Goal: Task Accomplishment & Management: Use online tool/utility

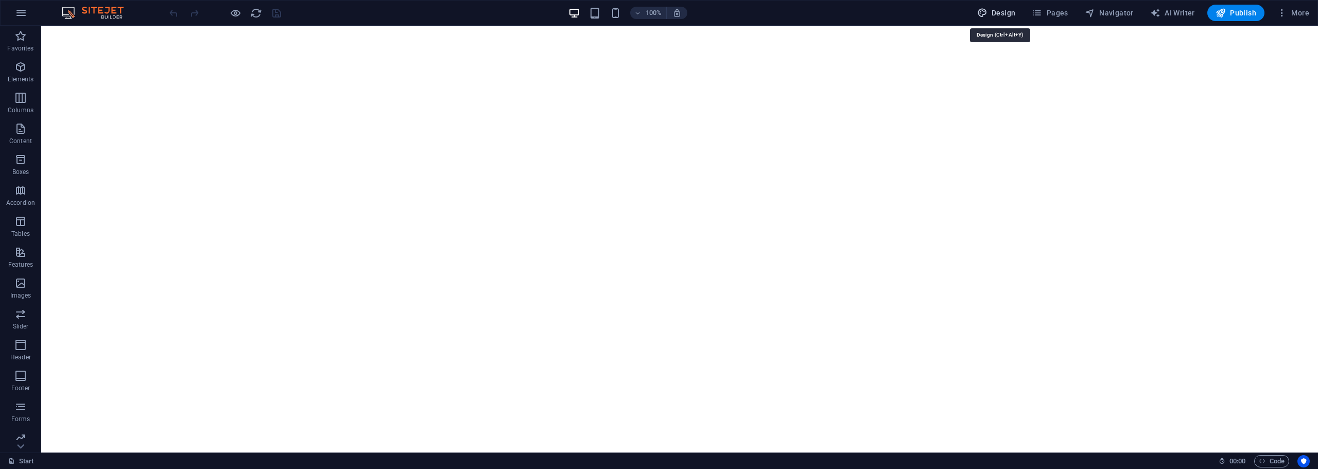
click at [996, 11] on span "Design" at bounding box center [996, 13] width 39 height 10
select select "px"
select select "300"
select select "px"
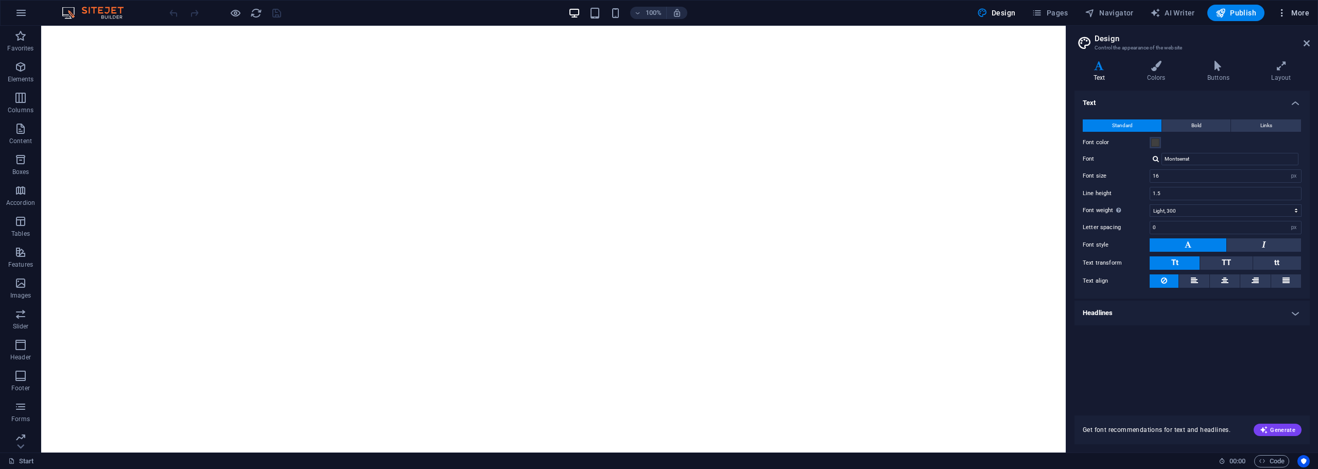
click at [1293, 15] on span "More" at bounding box center [1293, 13] width 32 height 10
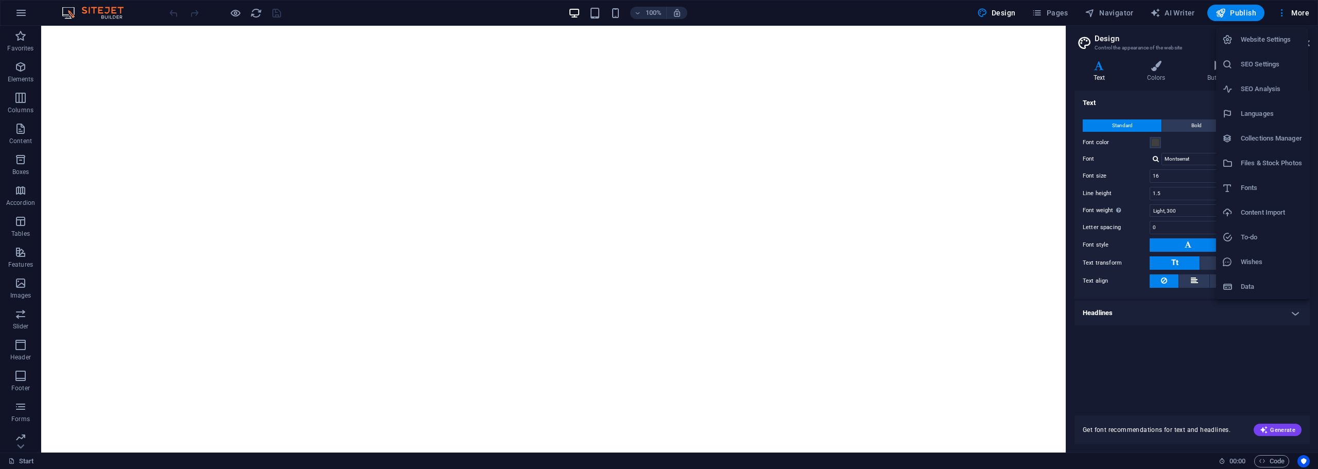
click at [46, 34] on div at bounding box center [659, 234] width 1318 height 469
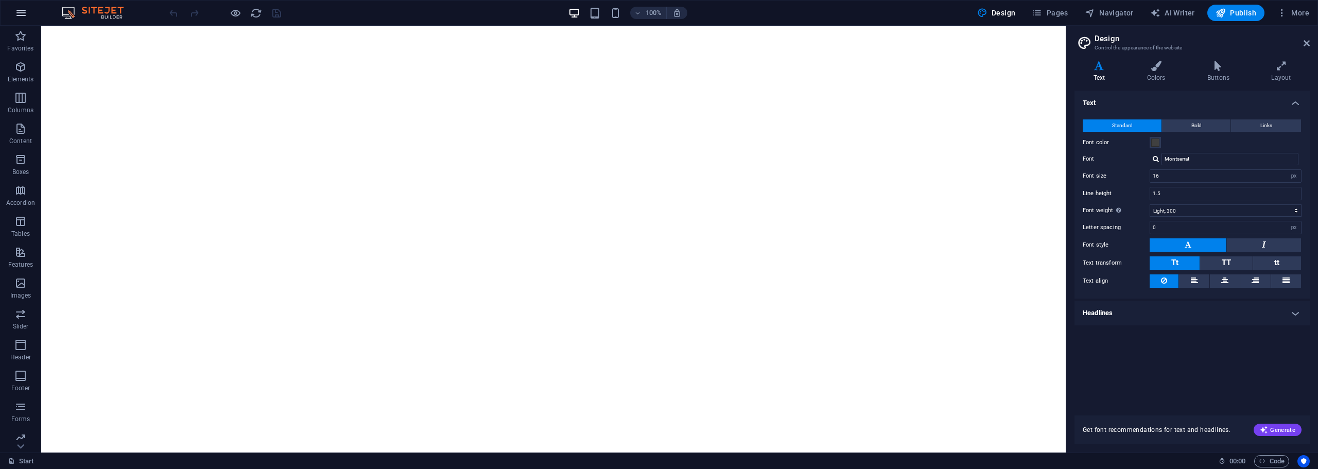
click at [24, 11] on icon "button" at bounding box center [21, 13] width 12 height 12
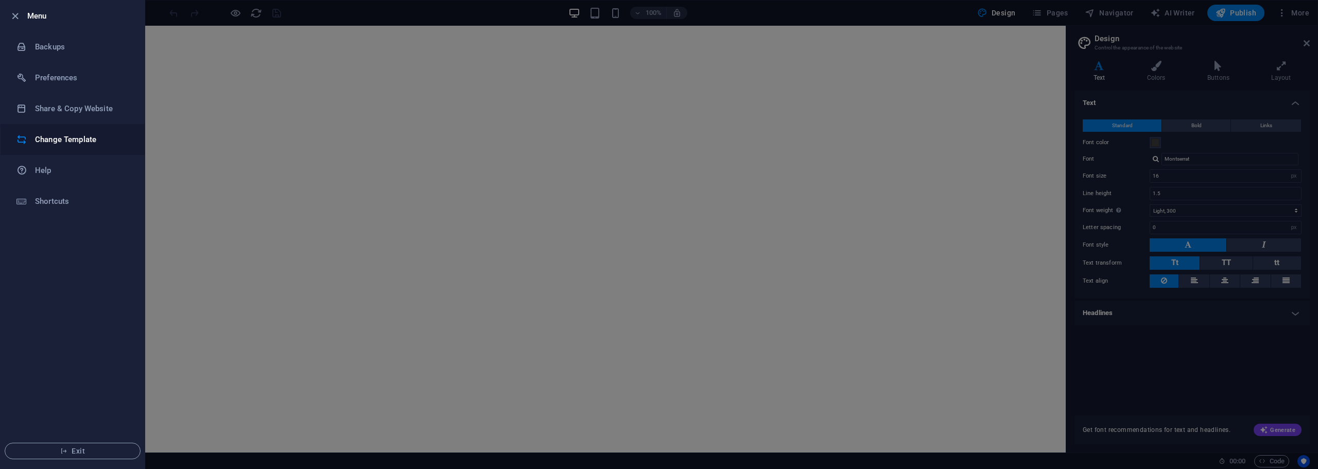
click at [62, 136] on h6 "Change Template" at bounding box center [82, 139] width 95 height 12
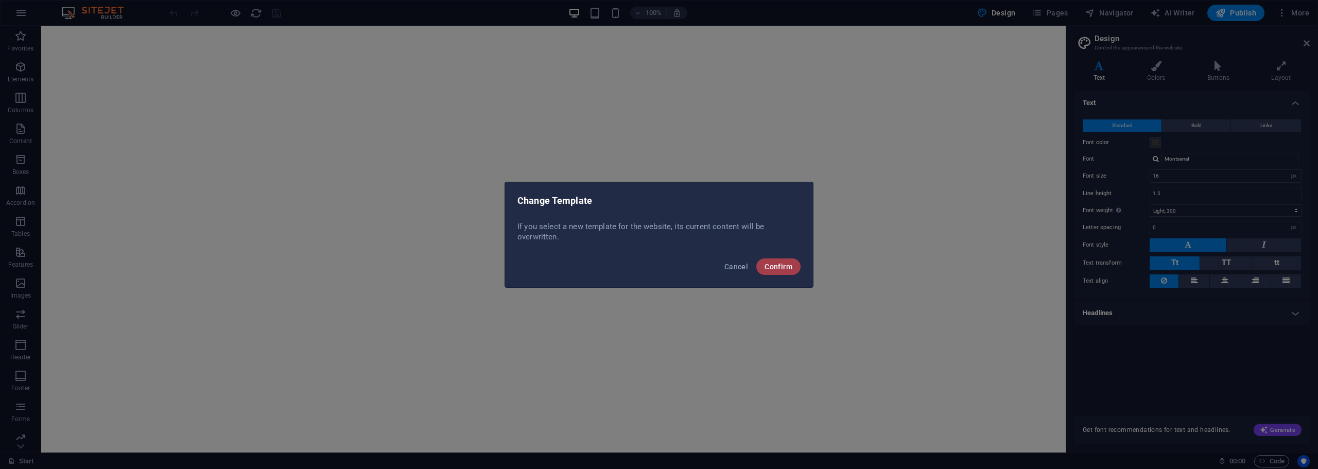
click at [780, 268] on span "Confirm" at bounding box center [778, 267] width 28 height 8
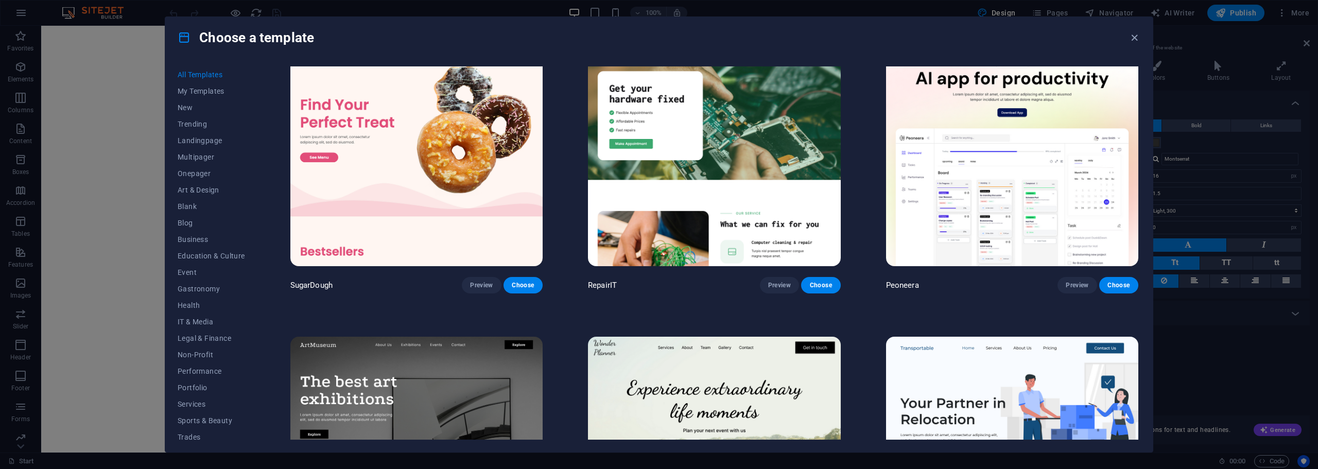
scroll to position [51, 0]
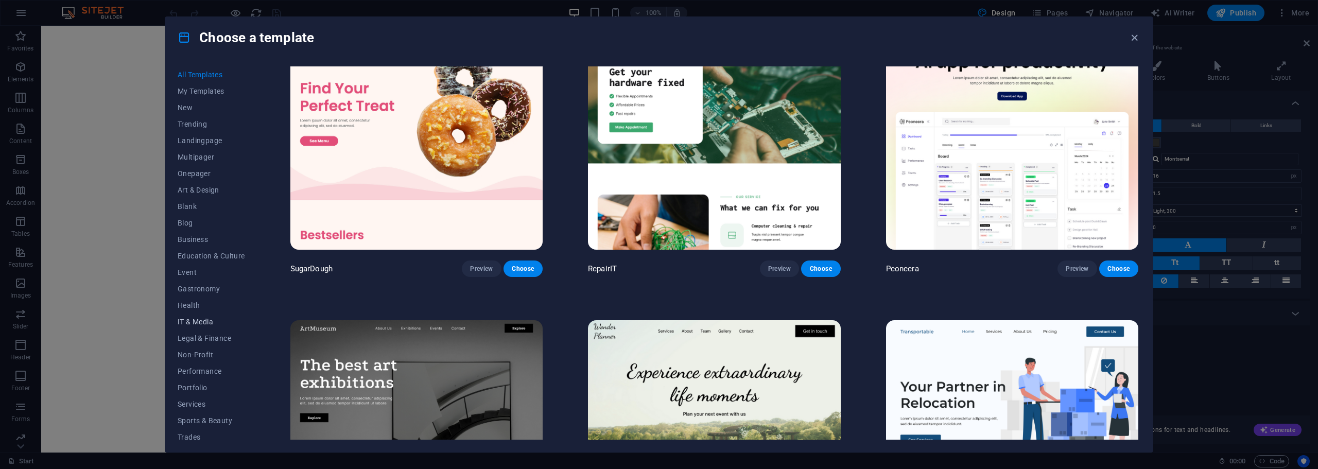
click at [201, 319] on span "IT & Media" at bounding box center [211, 322] width 67 height 8
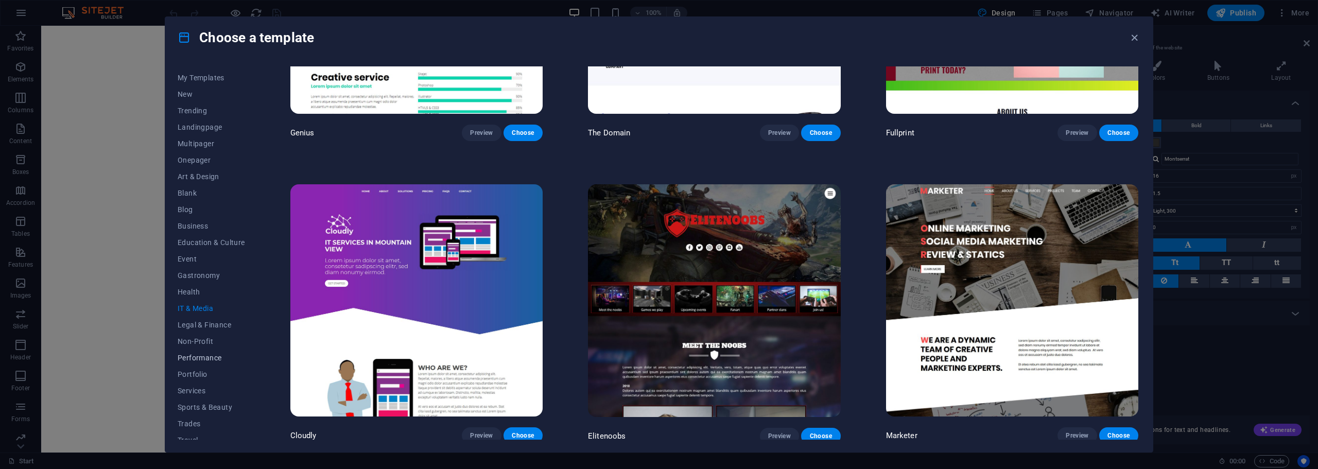
scroll to position [0, 0]
click at [193, 76] on span "All Templates" at bounding box center [211, 75] width 67 height 8
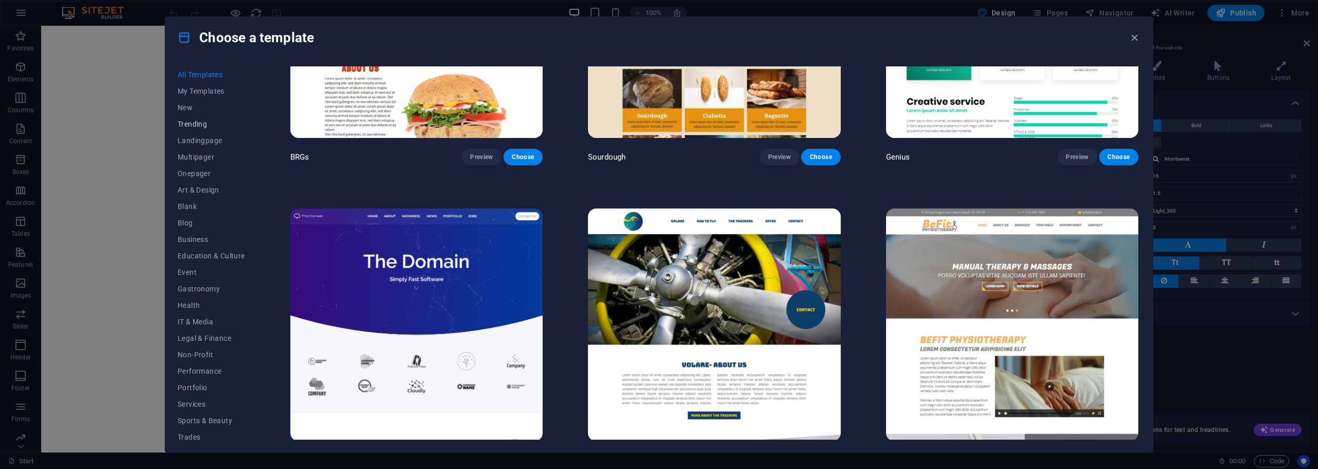
click at [196, 122] on span "Trending" at bounding box center [211, 124] width 67 height 8
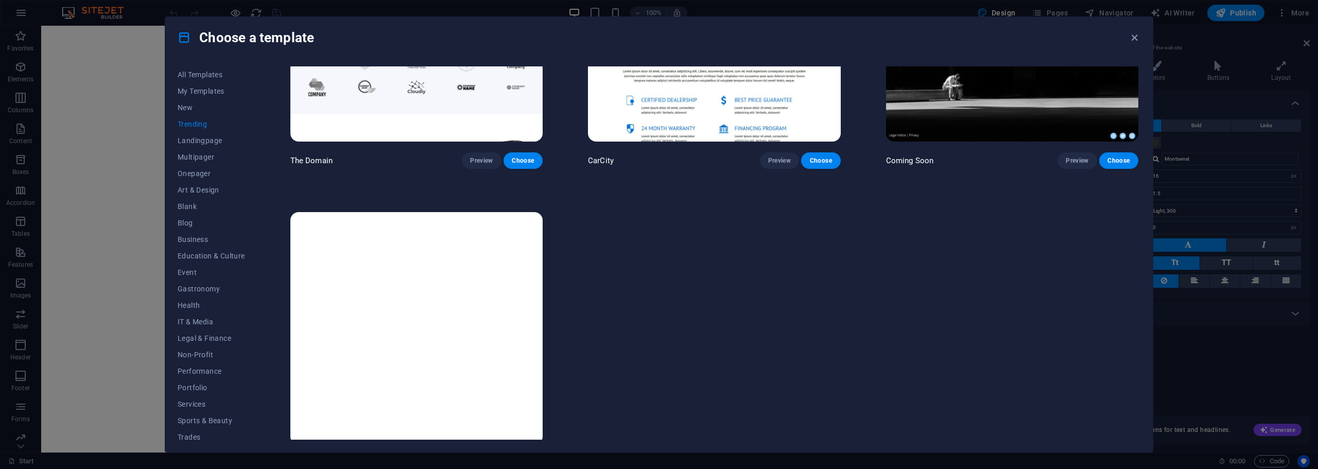
scroll to position [1398, 0]
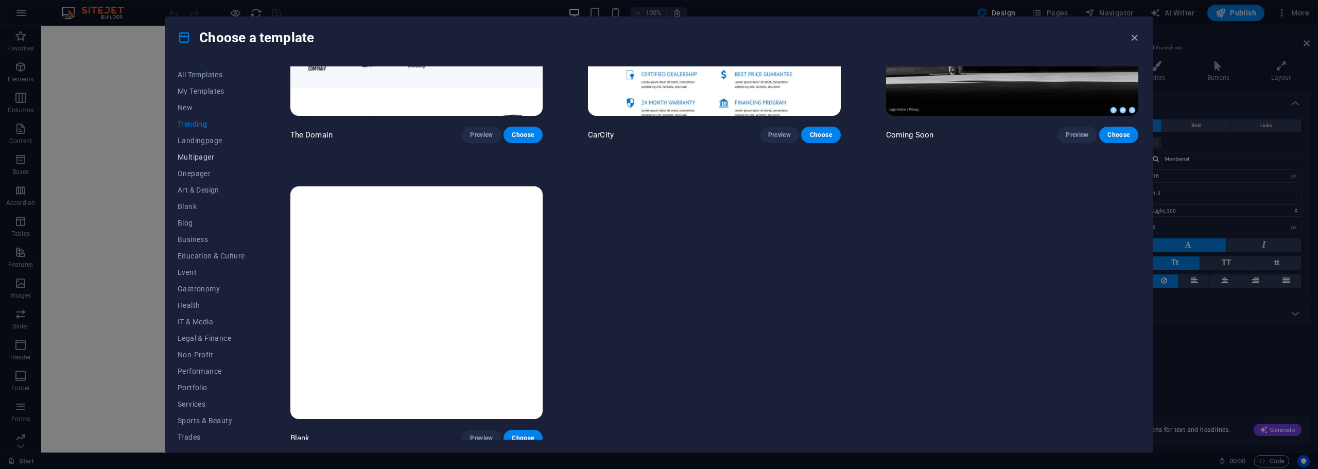
click at [203, 159] on span "Multipager" at bounding box center [211, 157] width 67 height 8
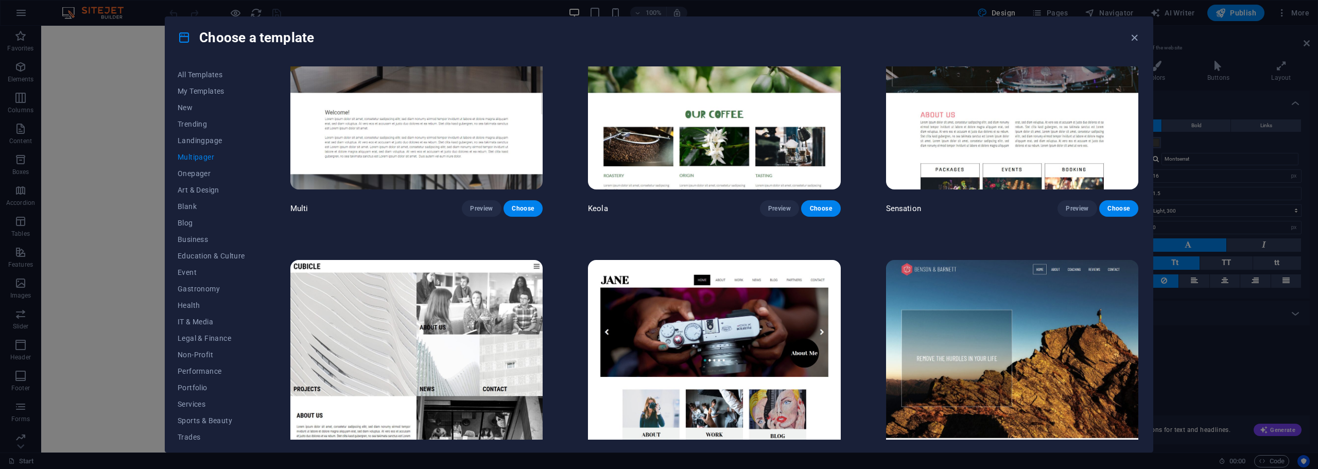
scroll to position [6229, 0]
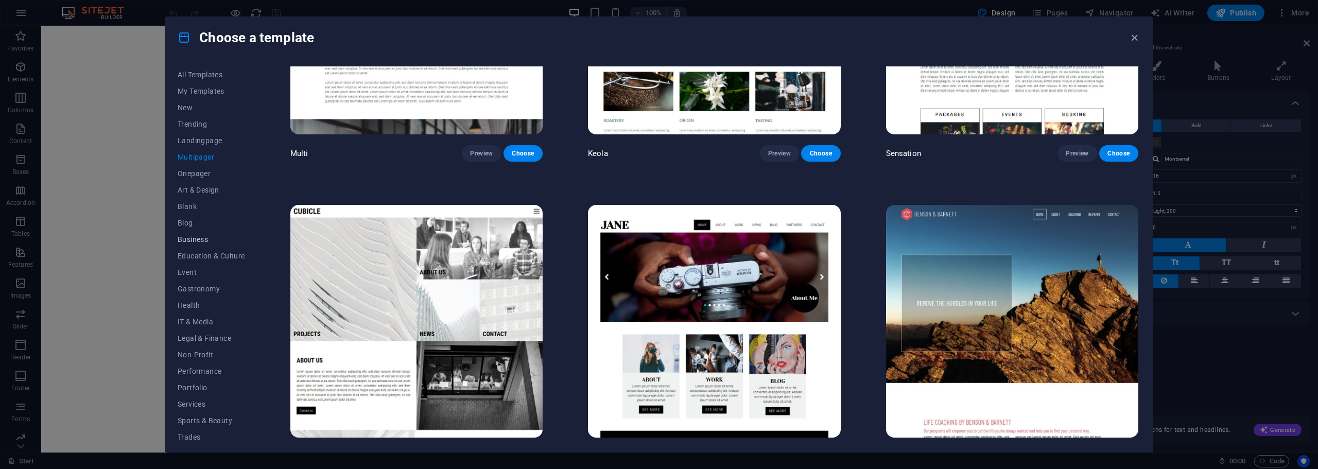
click at [195, 240] on span "Business" at bounding box center [211, 239] width 67 height 8
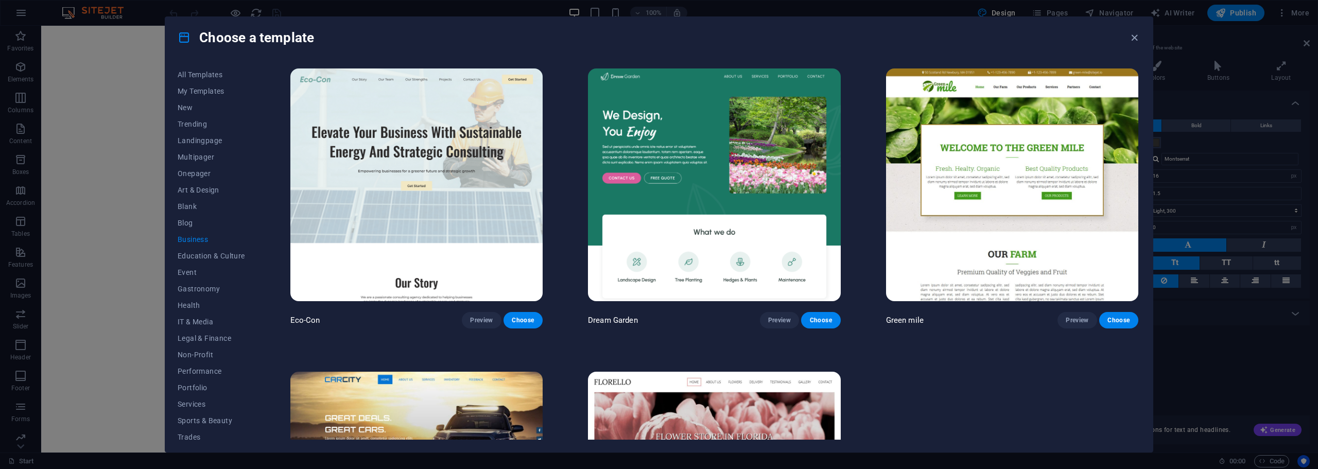
scroll to position [189, 0]
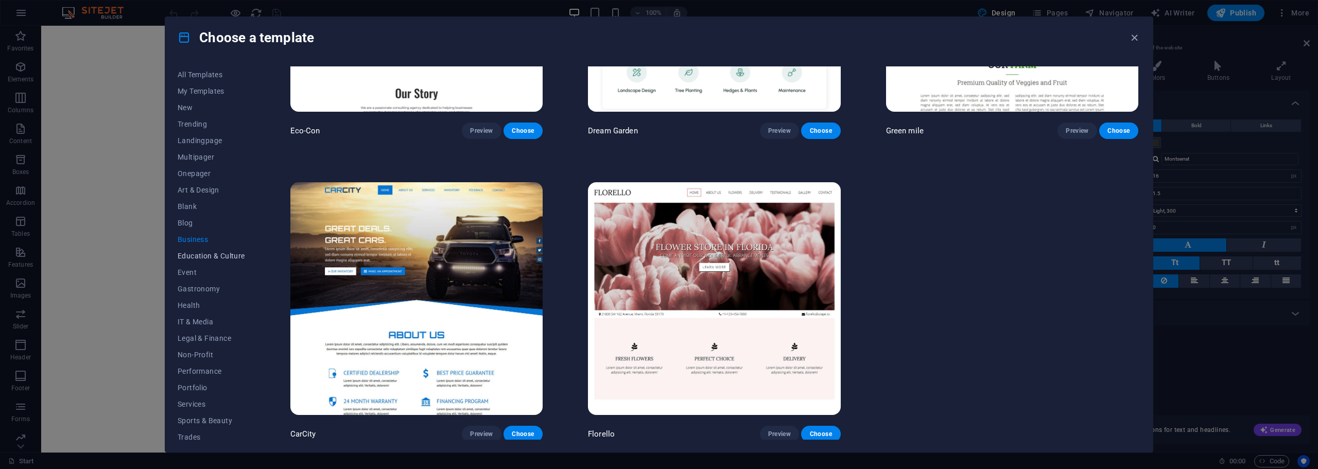
click at [207, 252] on span "Education & Culture" at bounding box center [211, 256] width 67 height 8
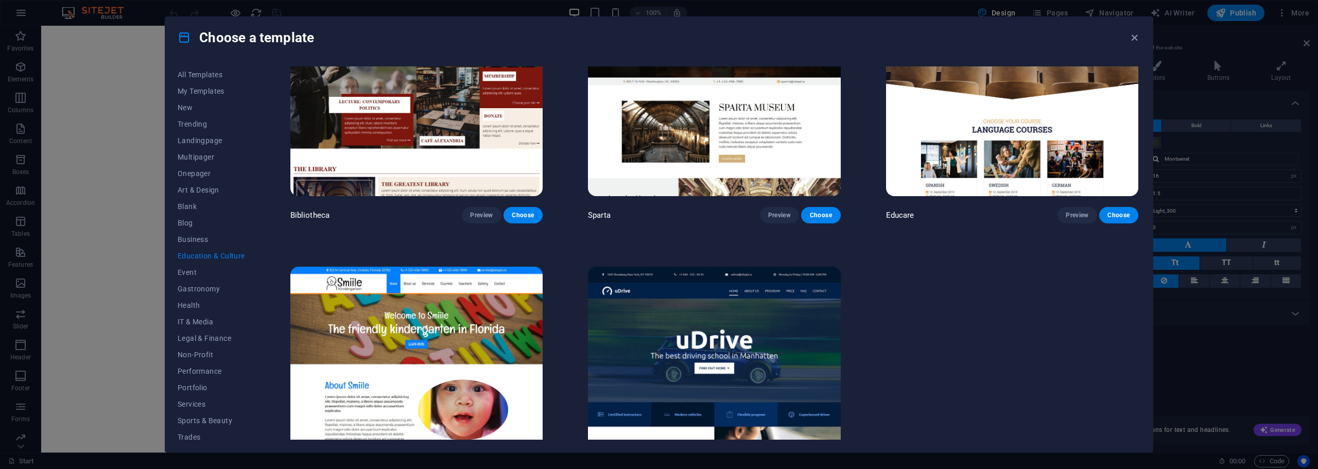
scroll to position [337, 0]
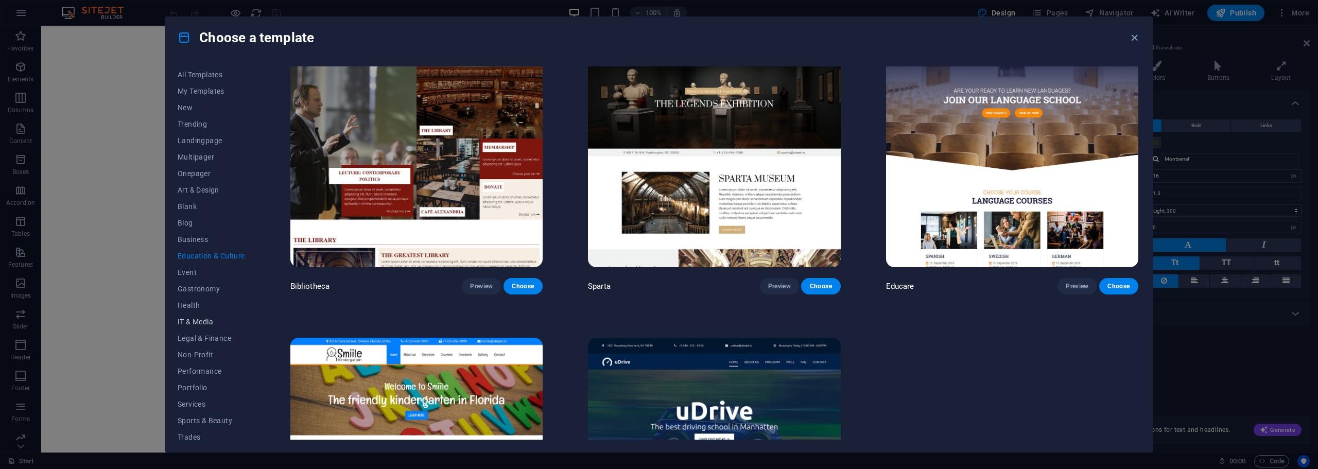
click at [198, 321] on span "IT & Media" at bounding box center [211, 322] width 67 height 8
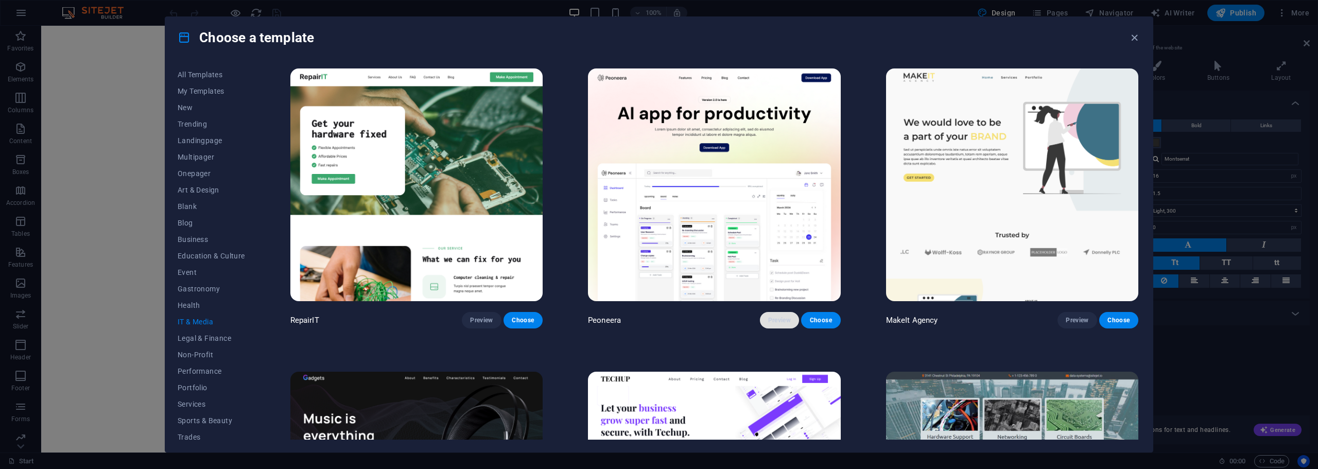
click at [778, 318] on span "Preview" at bounding box center [779, 320] width 23 height 8
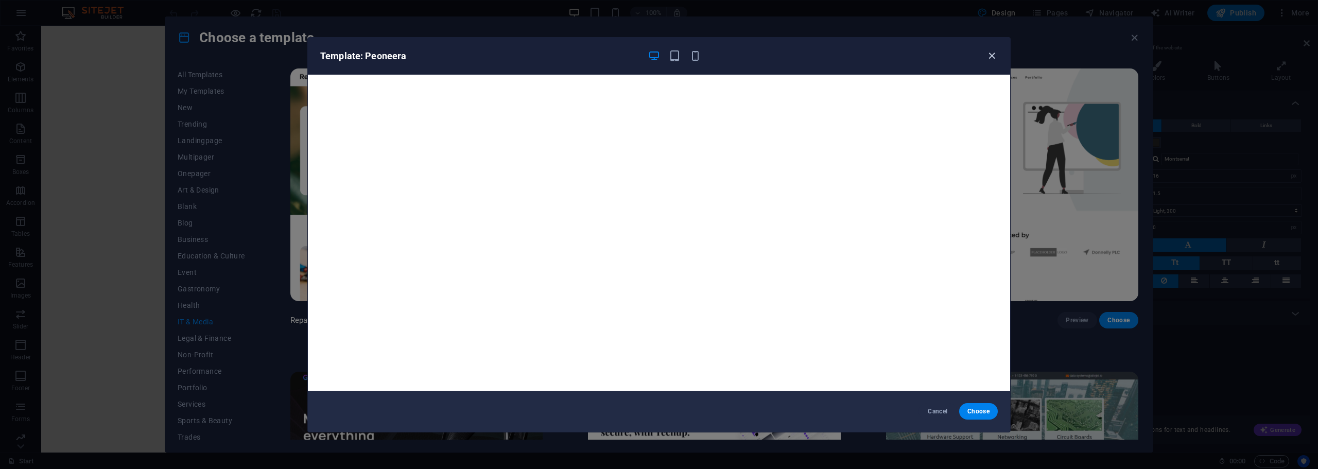
click at [993, 58] on icon "button" at bounding box center [992, 56] width 12 height 12
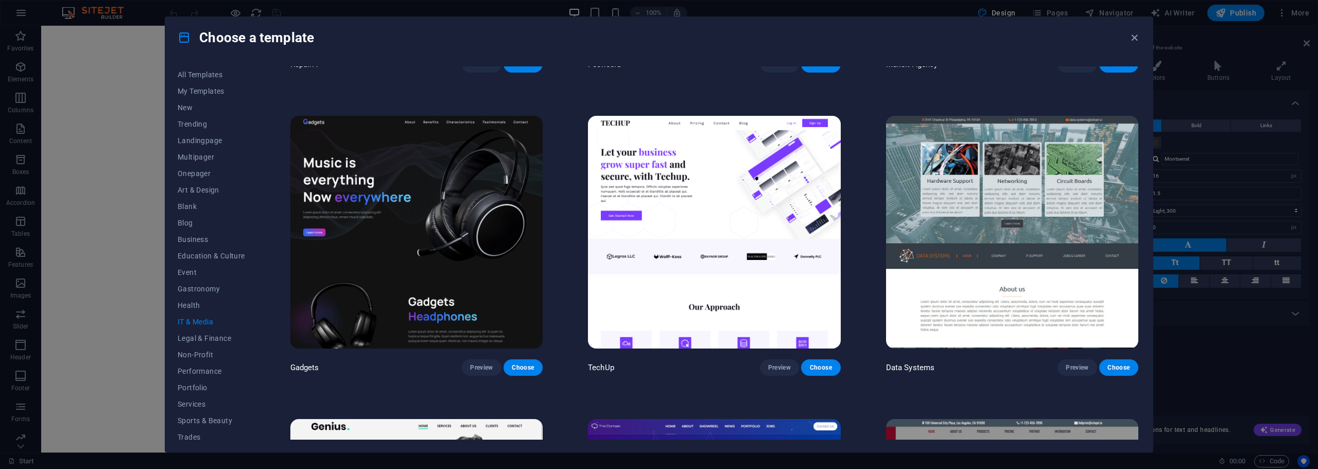
scroll to position [257, 0]
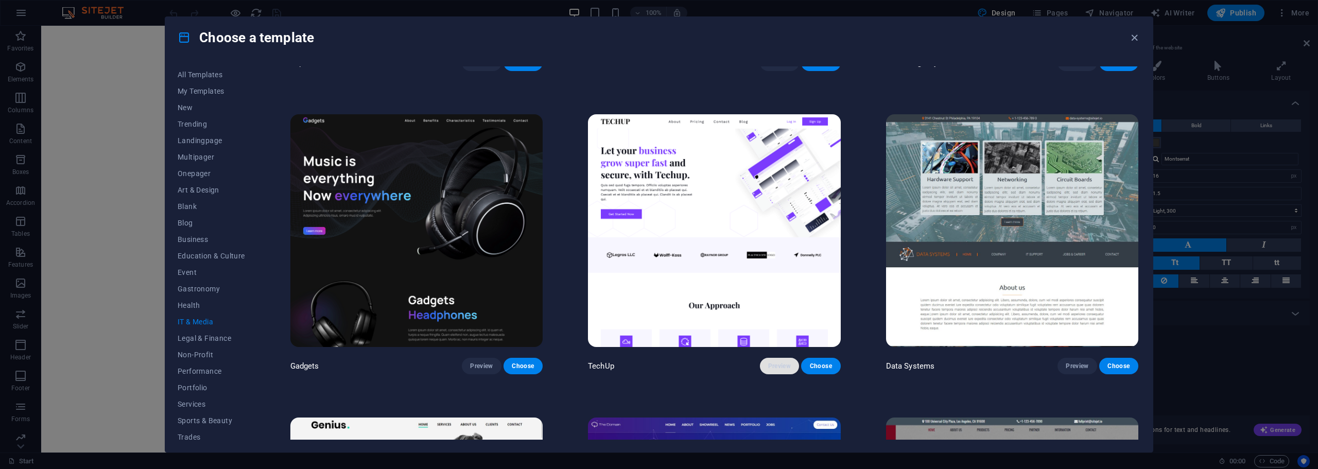
click at [773, 363] on span "Preview" at bounding box center [779, 366] width 23 height 8
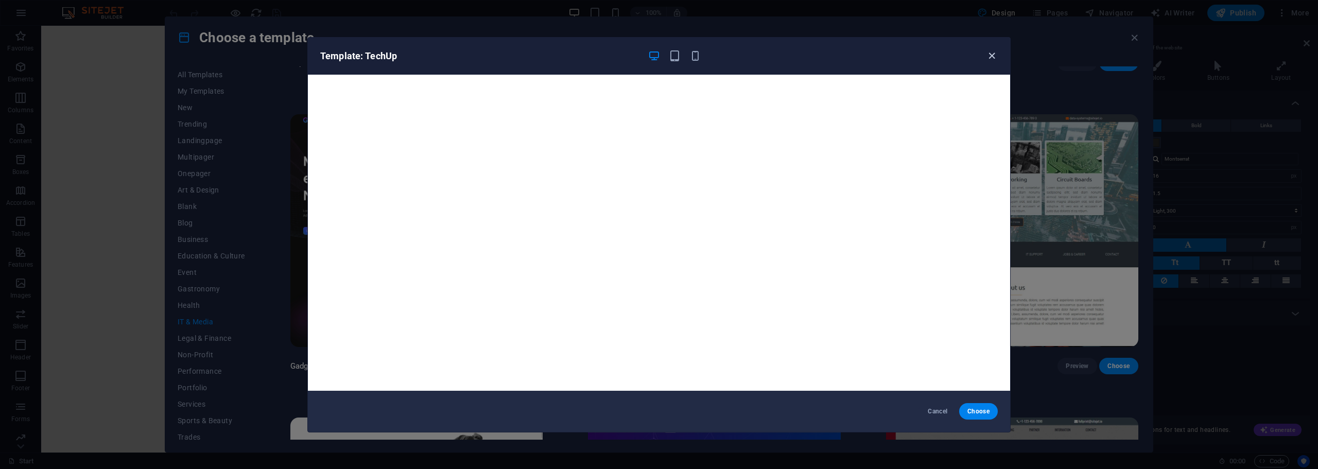
click at [991, 53] on icon "button" at bounding box center [992, 56] width 12 height 12
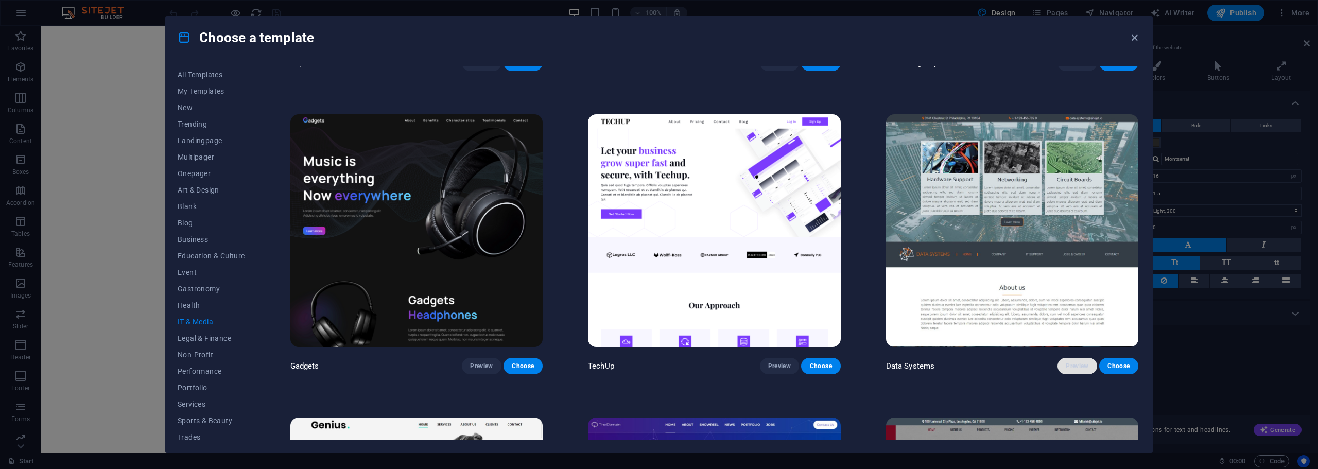
click at [1069, 364] on span "Preview" at bounding box center [1077, 366] width 23 height 8
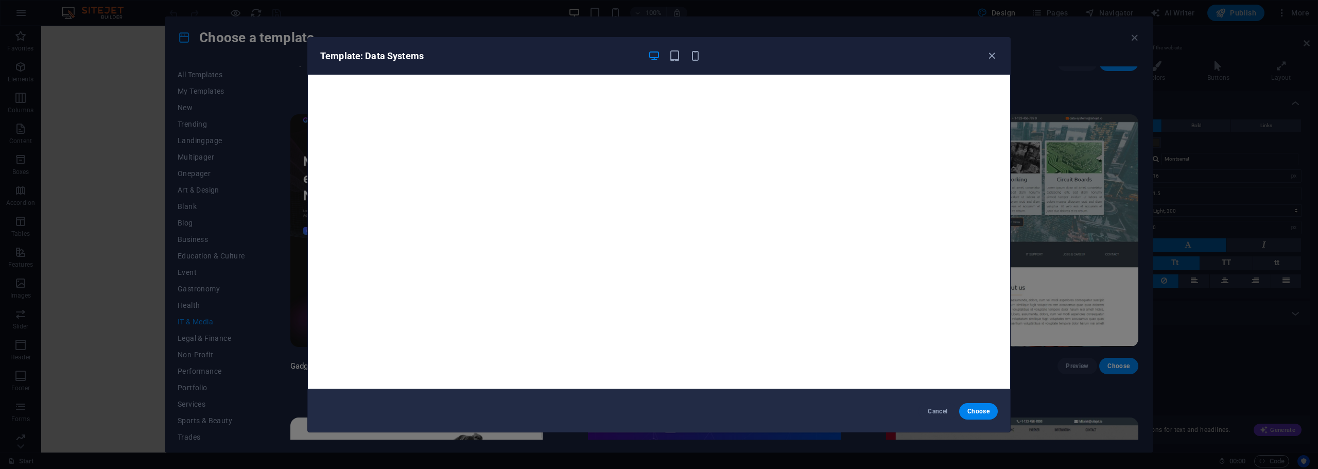
scroll to position [3, 0]
click at [992, 53] on icon "button" at bounding box center [992, 56] width 12 height 12
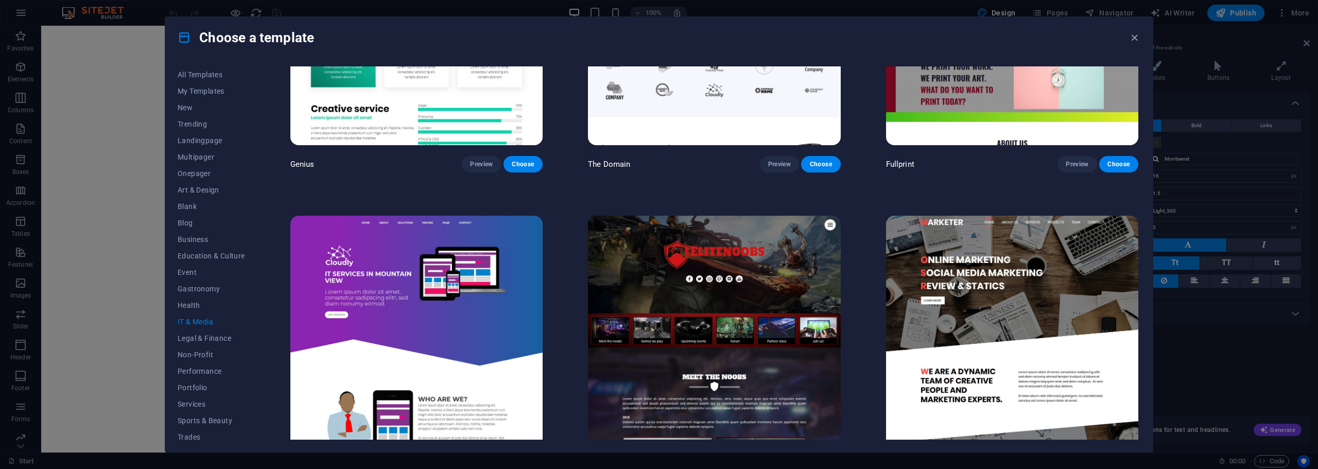
scroll to position [794, 0]
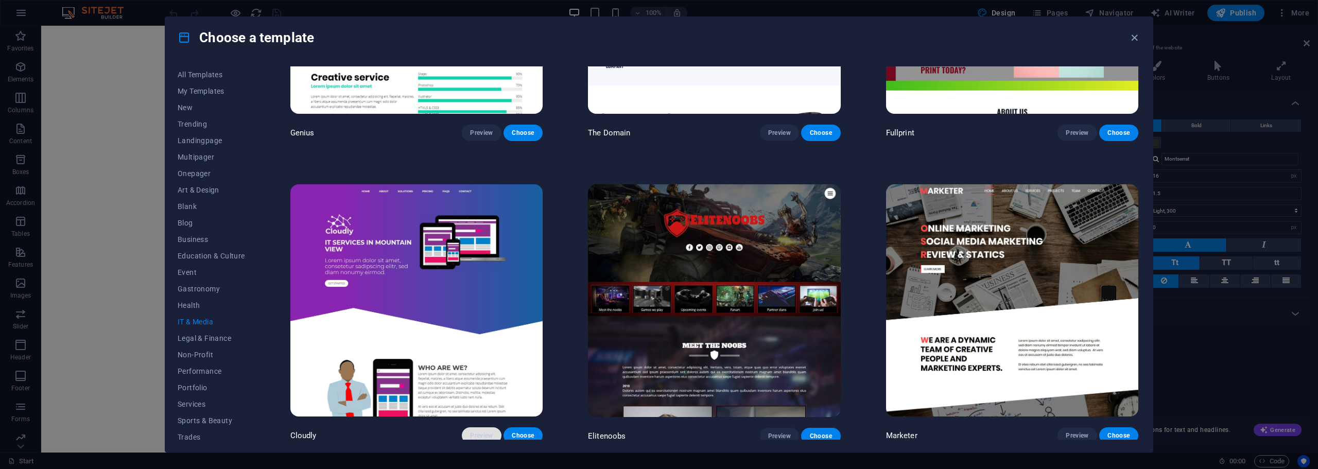
click at [468, 431] on button "Preview" at bounding box center [481, 435] width 39 height 16
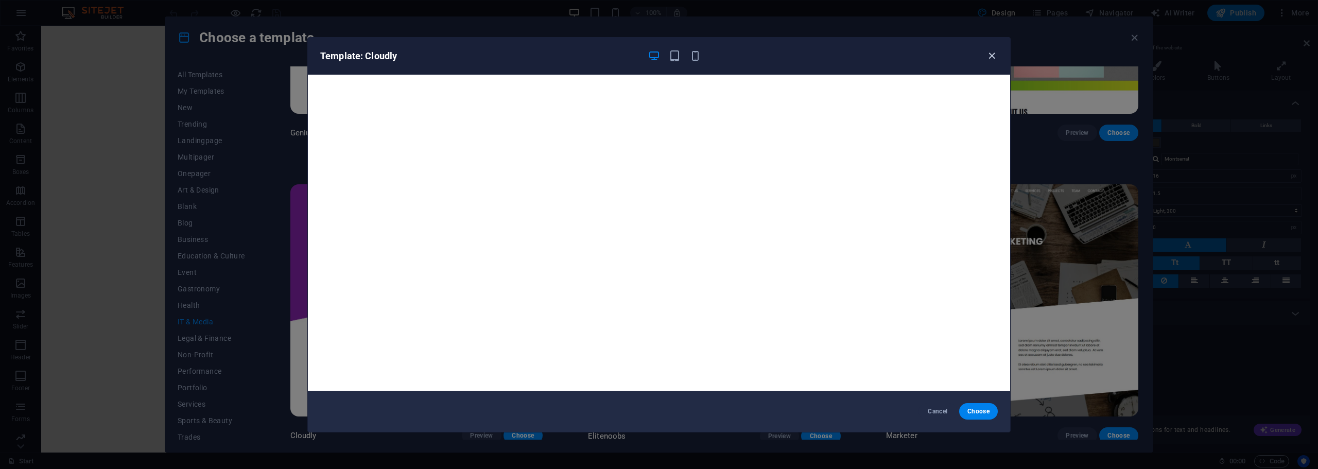
click at [994, 57] on icon "button" at bounding box center [992, 56] width 12 height 12
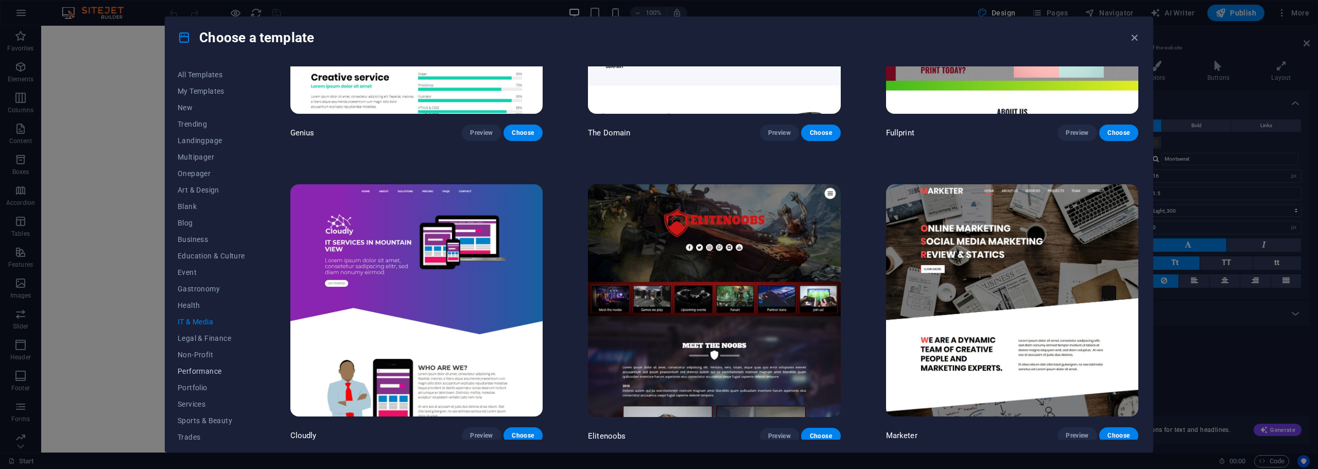
click at [203, 366] on button "Performance" at bounding box center [211, 371] width 67 height 16
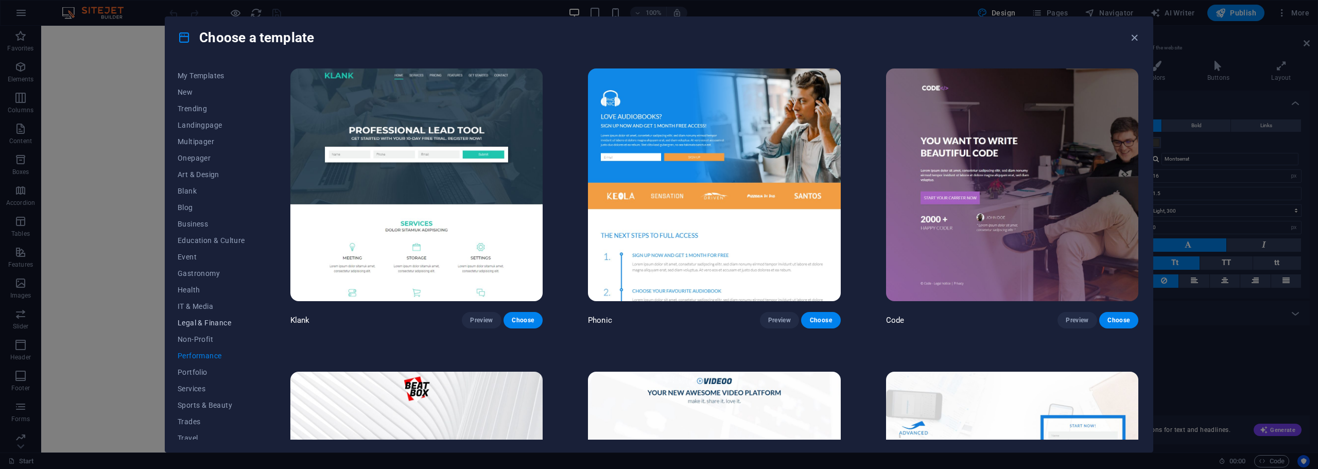
scroll to position [39, 0]
click at [191, 431] on span "Wireframe" at bounding box center [211, 431] width 67 height 8
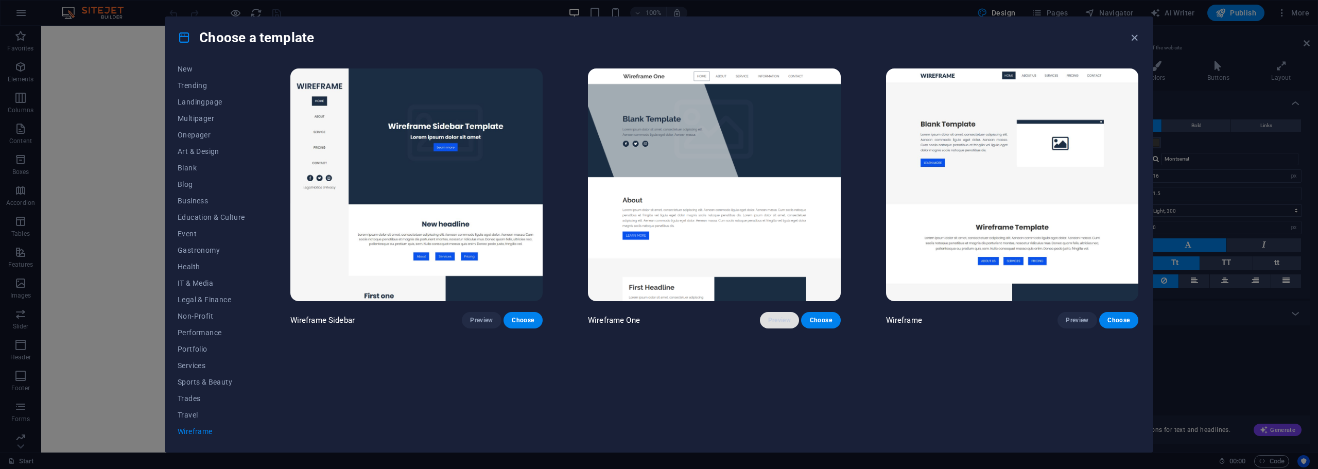
click at [776, 318] on span "Preview" at bounding box center [779, 320] width 23 height 8
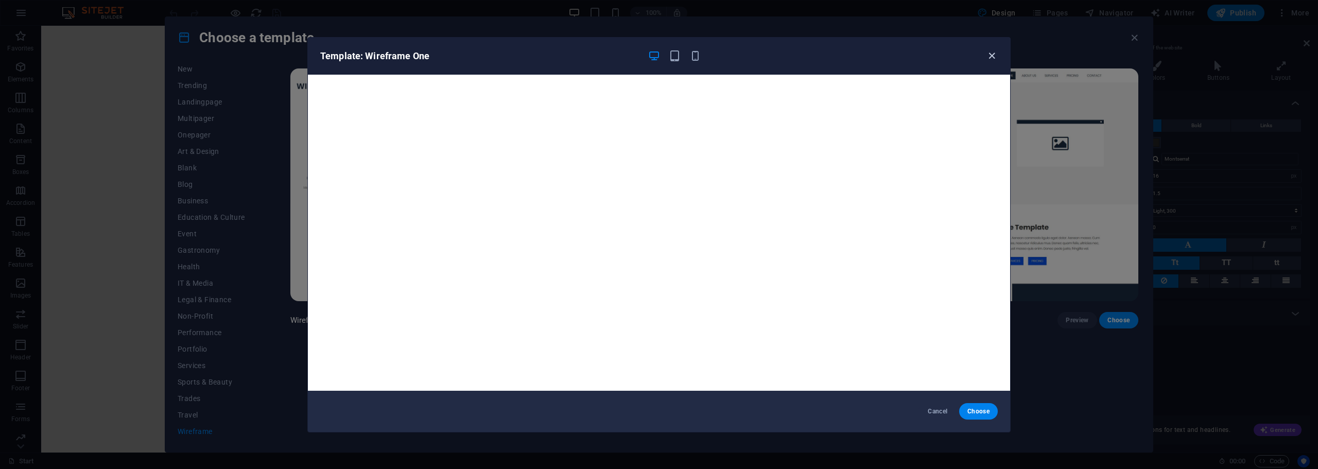
click at [988, 54] on icon "button" at bounding box center [992, 56] width 12 height 12
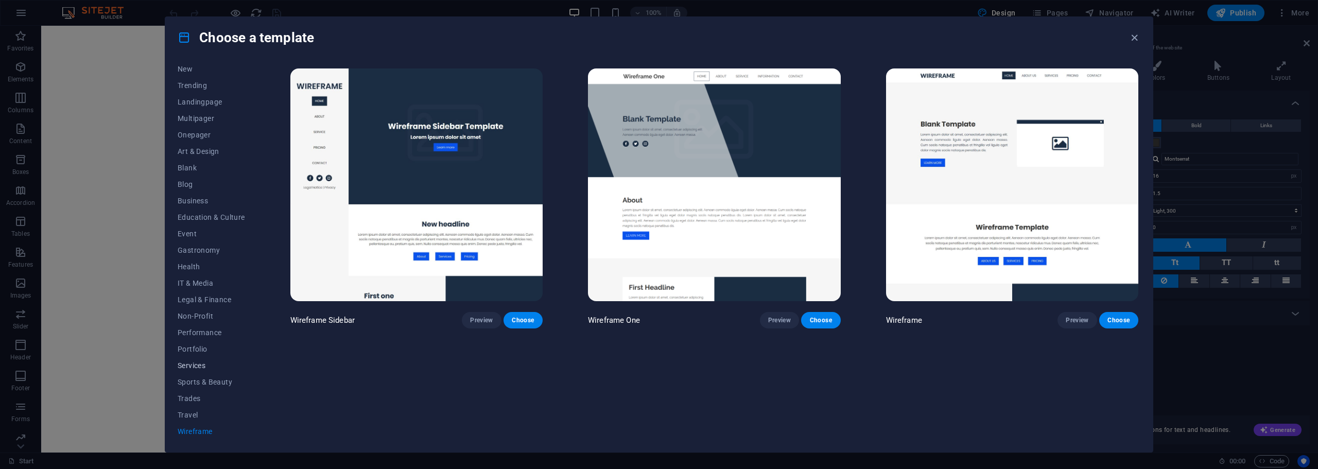
click at [193, 364] on span "Services" at bounding box center [211, 365] width 67 height 8
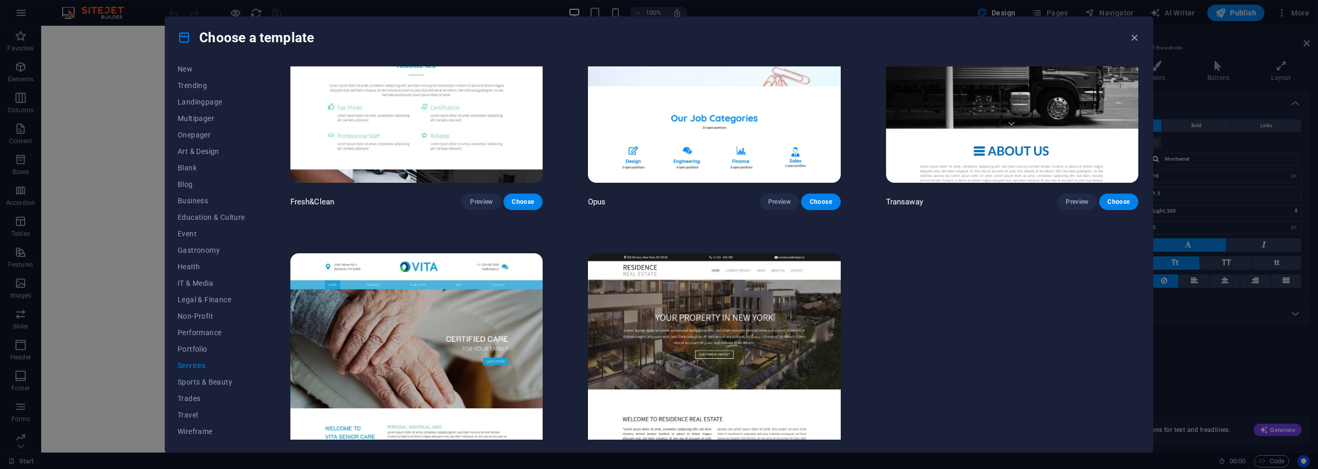
scroll to position [1647, 0]
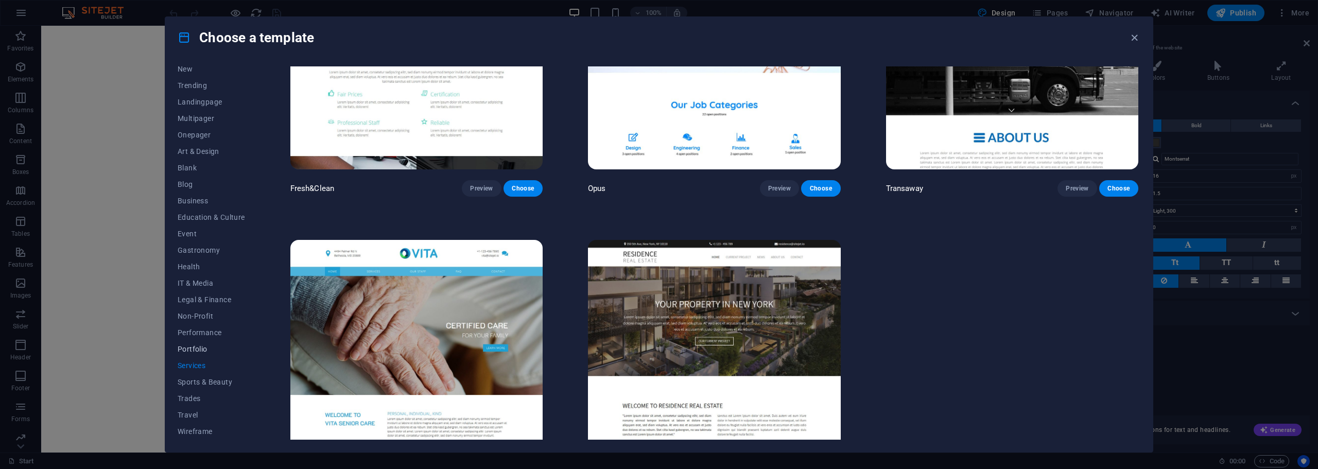
click at [194, 348] on span "Portfolio" at bounding box center [211, 349] width 67 height 8
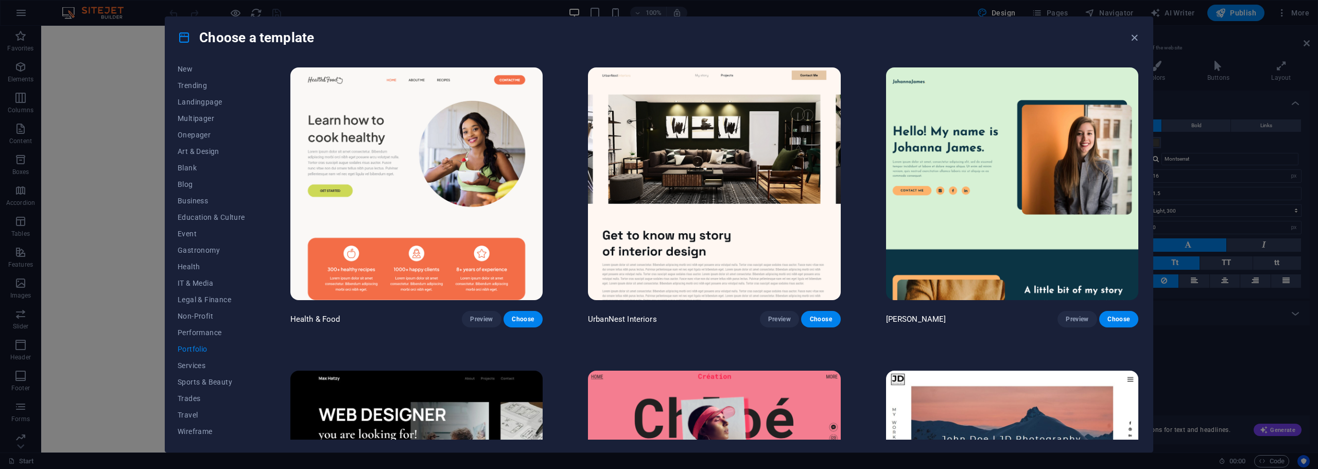
scroll to position [0, 0]
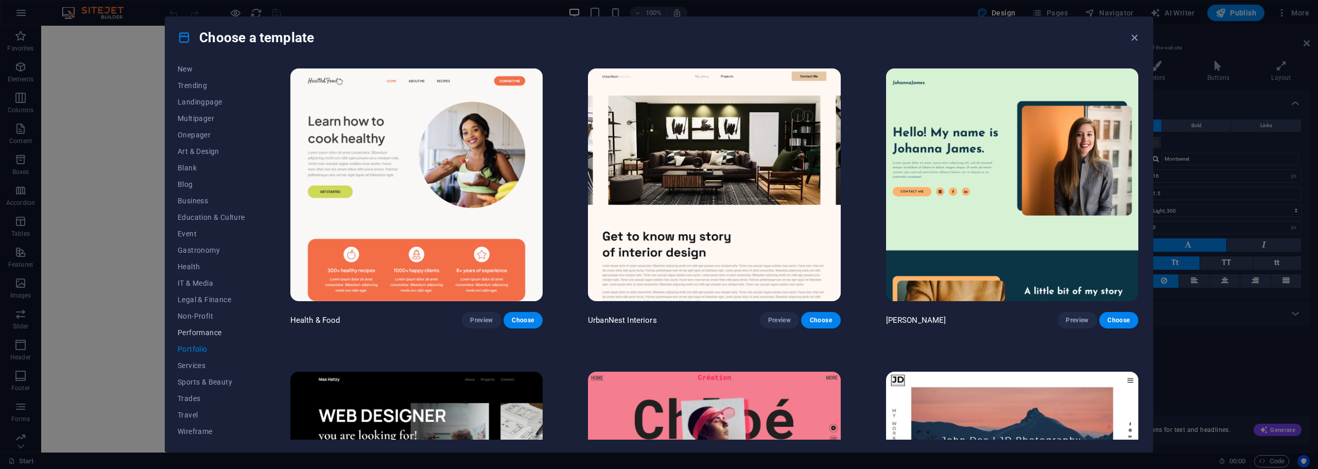
click at [200, 335] on span "Performance" at bounding box center [211, 332] width 67 height 8
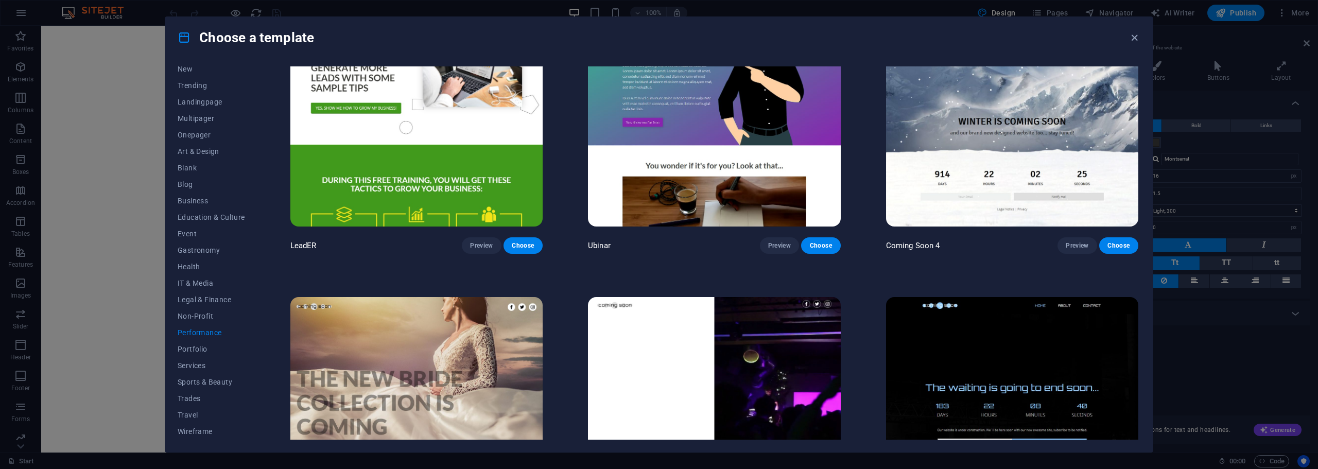
scroll to position [1132, 0]
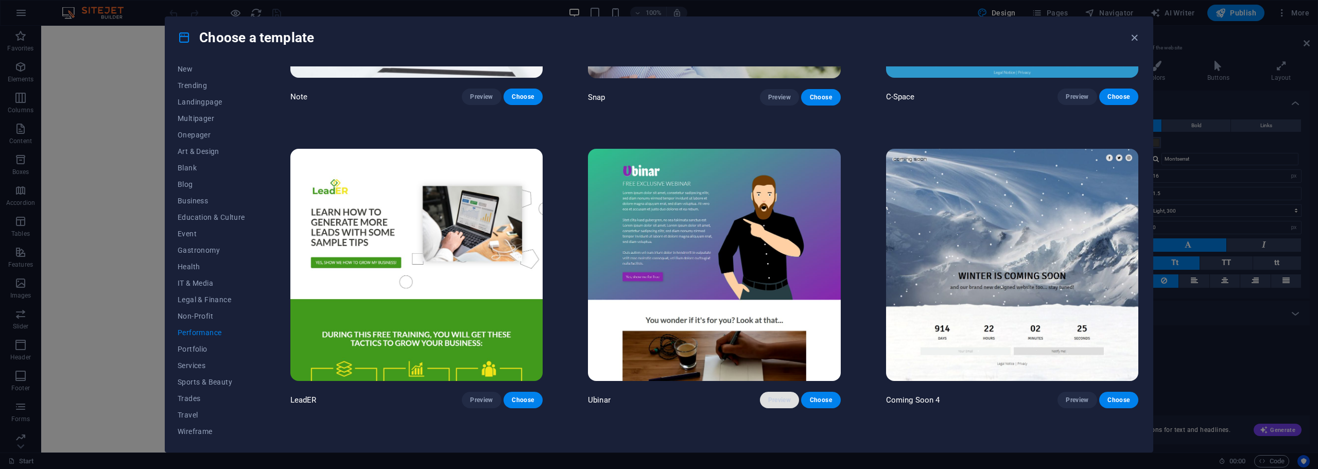
click at [779, 397] on span "Preview" at bounding box center [779, 400] width 23 height 8
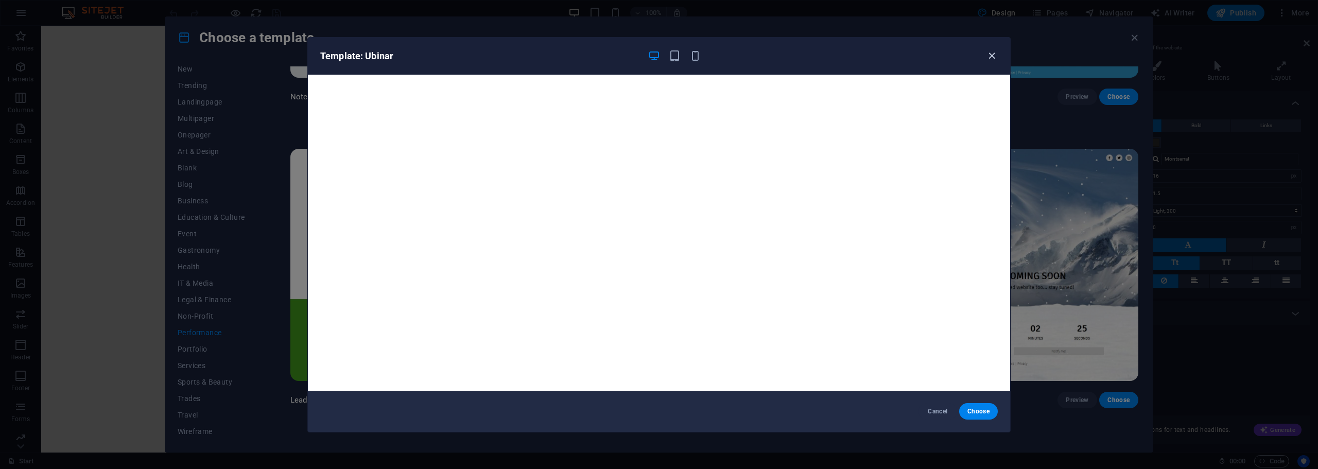
click at [990, 58] on icon "button" at bounding box center [992, 56] width 12 height 12
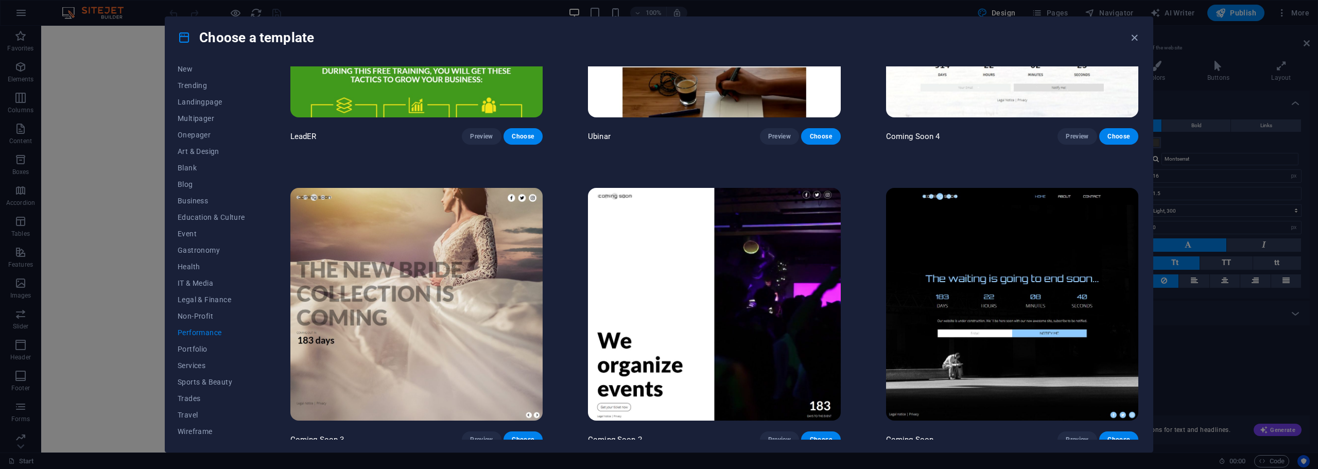
scroll to position [1398, 0]
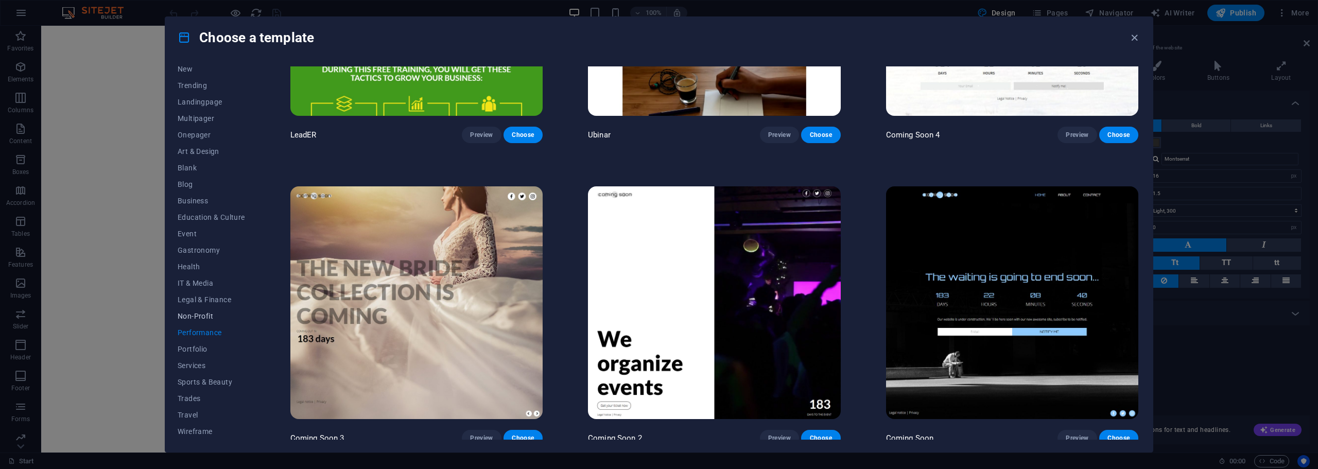
click at [198, 314] on span "Non-Profit" at bounding box center [211, 316] width 67 height 8
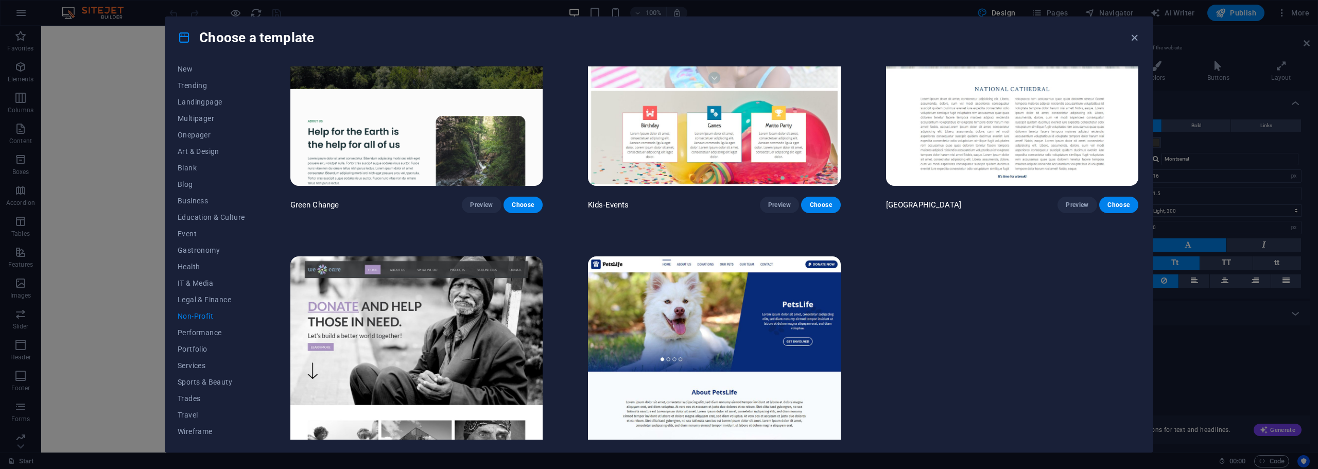
scroll to position [189, 0]
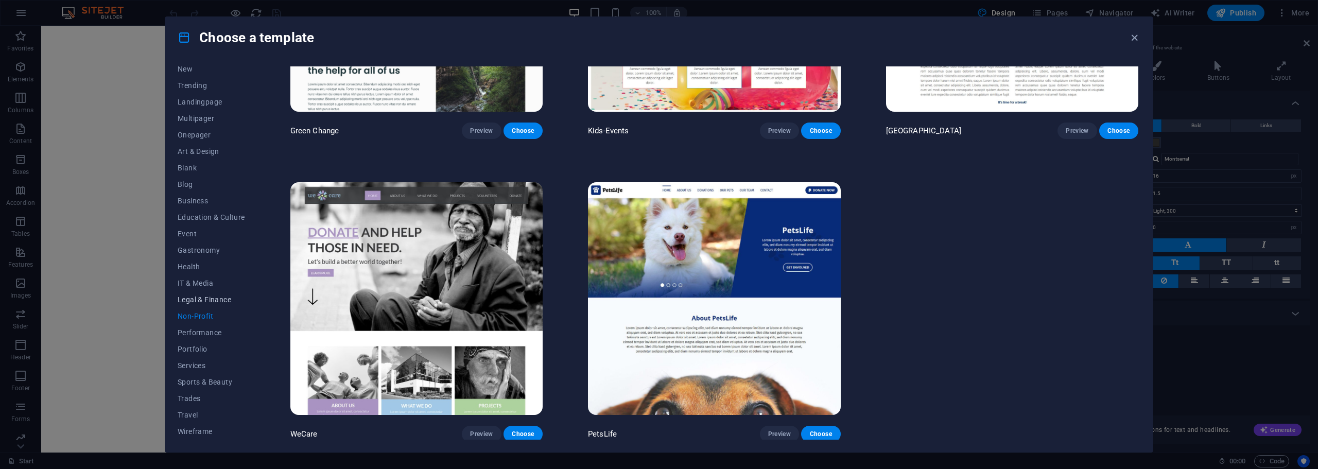
click at [202, 300] on span "Legal & Finance" at bounding box center [211, 299] width 67 height 8
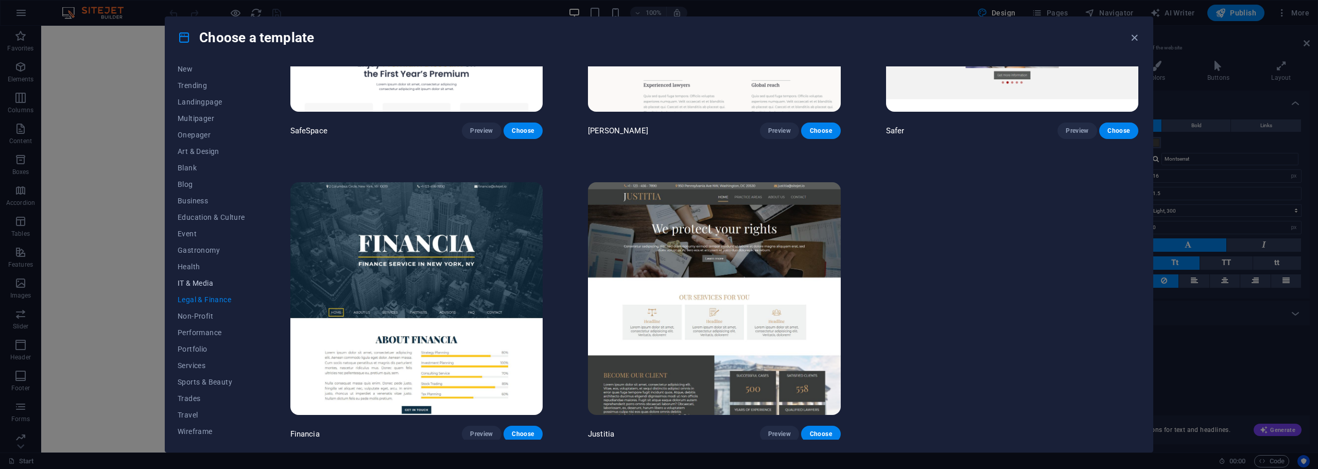
click at [203, 282] on span "IT & Media" at bounding box center [211, 283] width 67 height 8
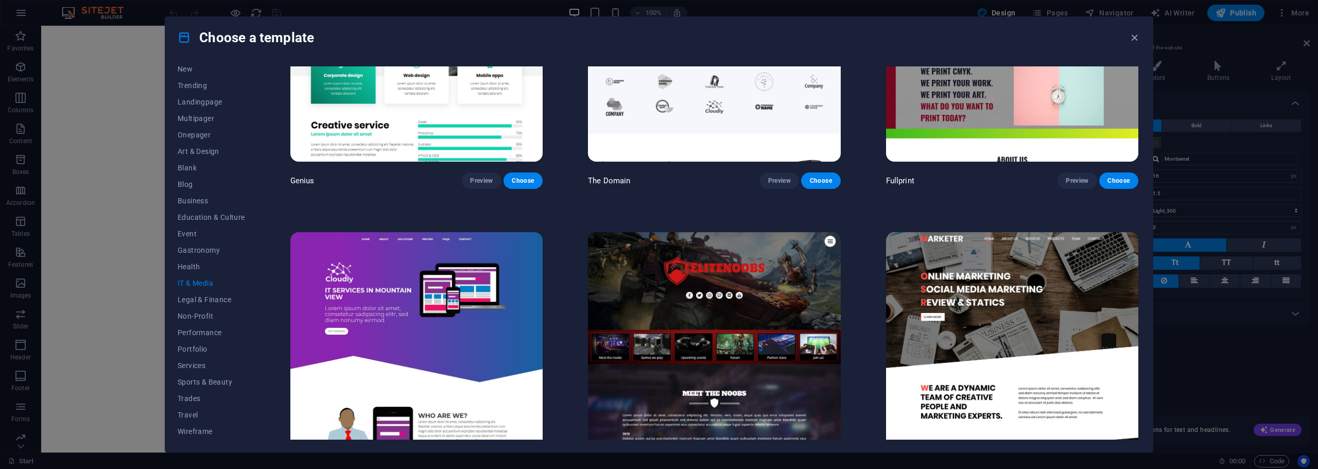
scroll to position [794, 0]
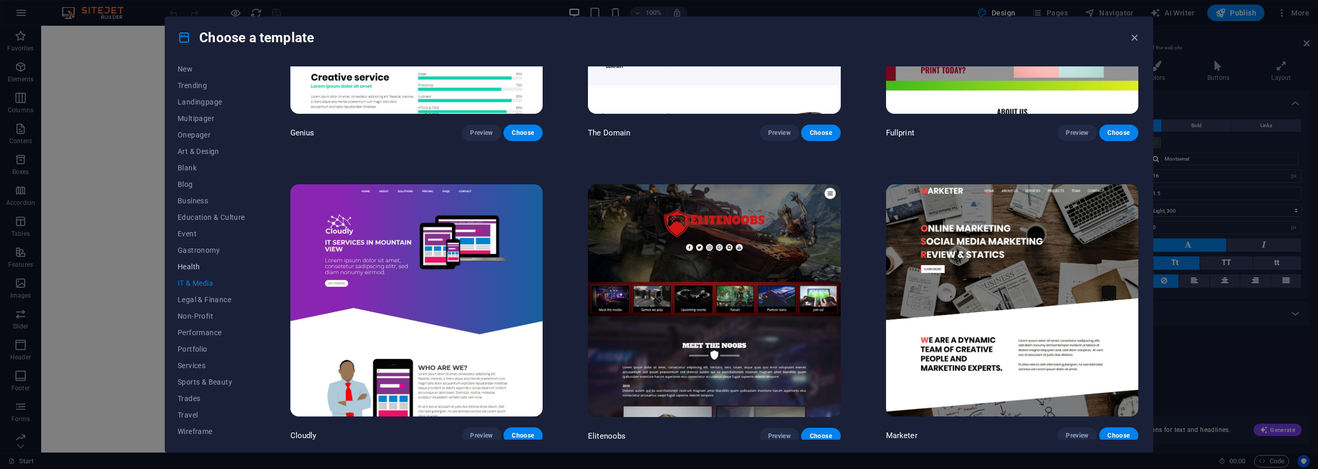
click at [193, 265] on span "Health" at bounding box center [211, 267] width 67 height 8
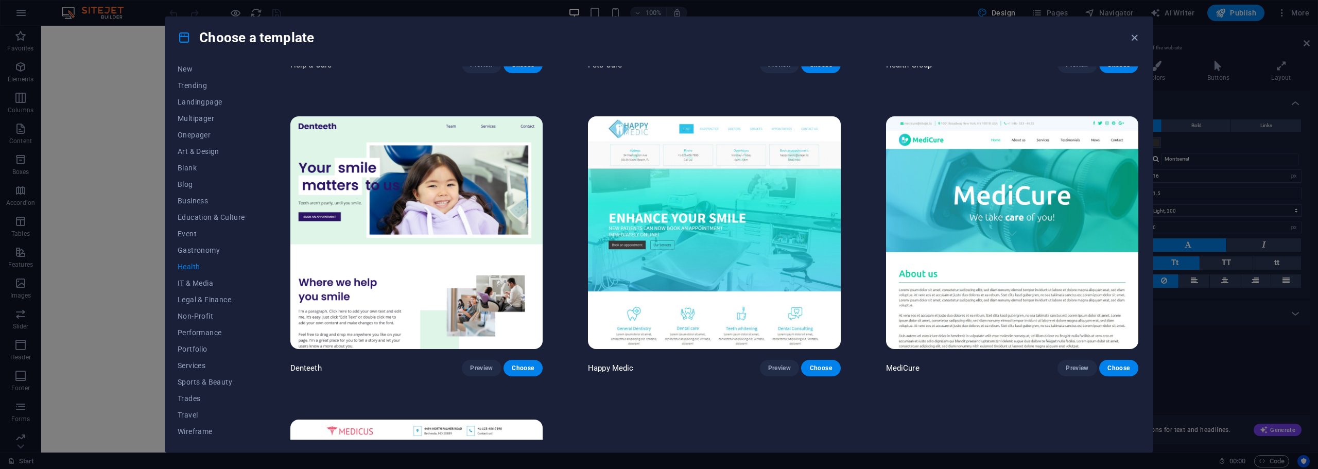
scroll to position [257, 0]
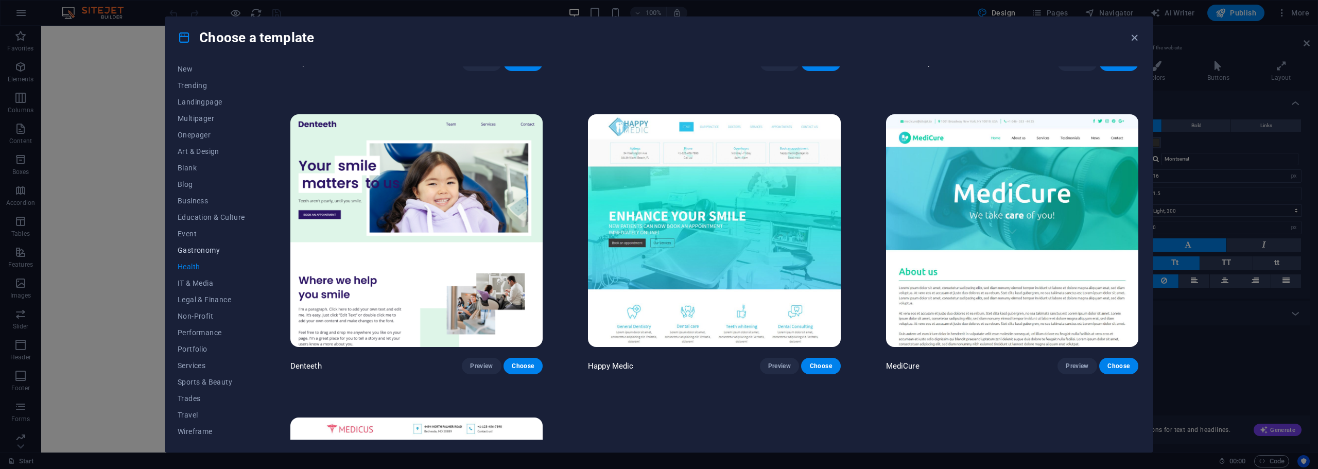
click at [200, 251] on span "Gastronomy" at bounding box center [211, 250] width 67 height 8
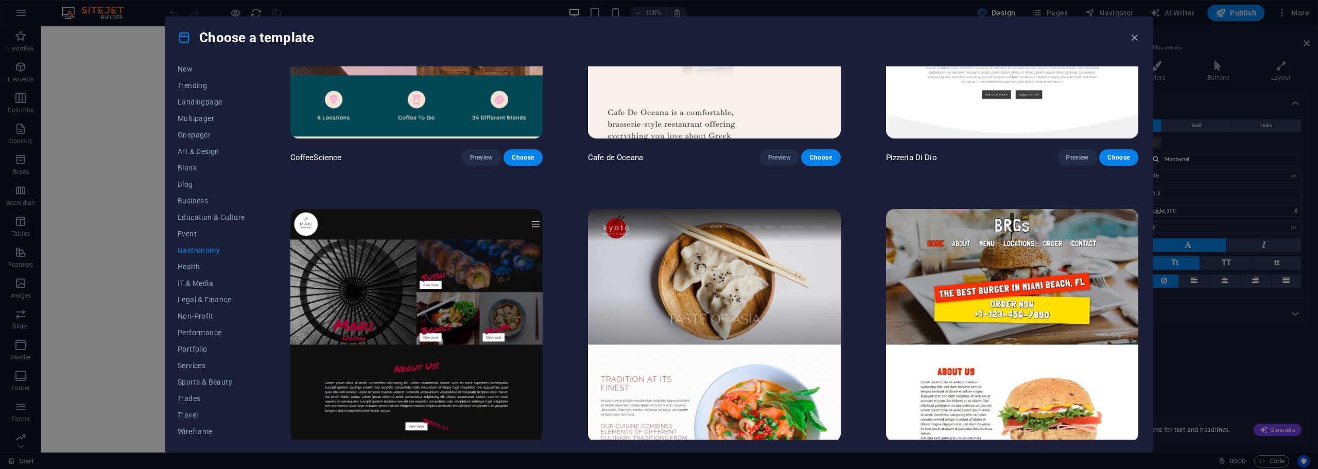
scroll to position [566, 0]
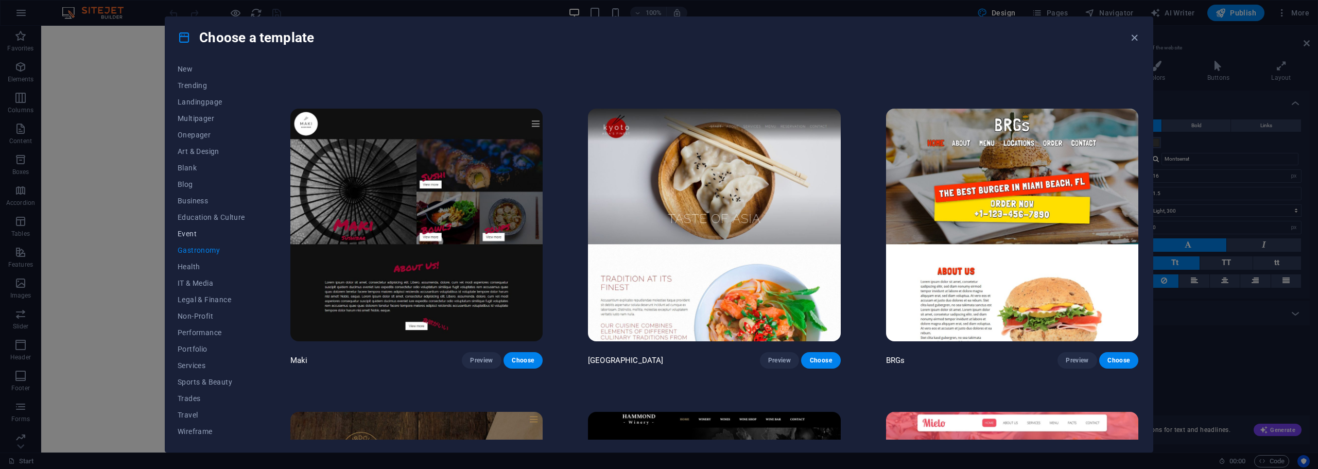
click at [191, 238] on button "Event" at bounding box center [211, 233] width 67 height 16
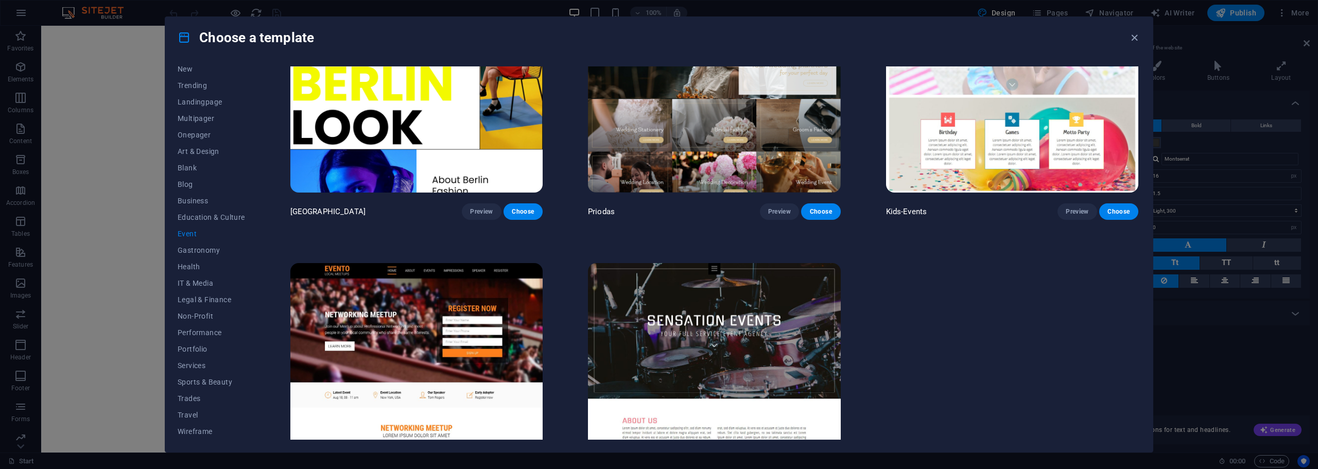
scroll to position [492, 0]
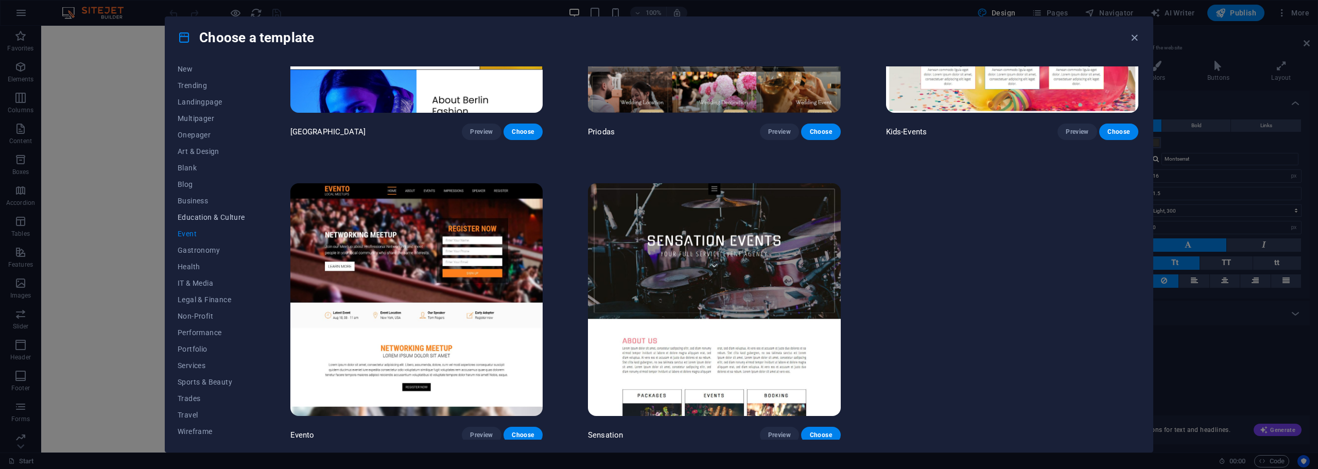
click at [186, 215] on span "Education & Culture" at bounding box center [211, 217] width 67 height 8
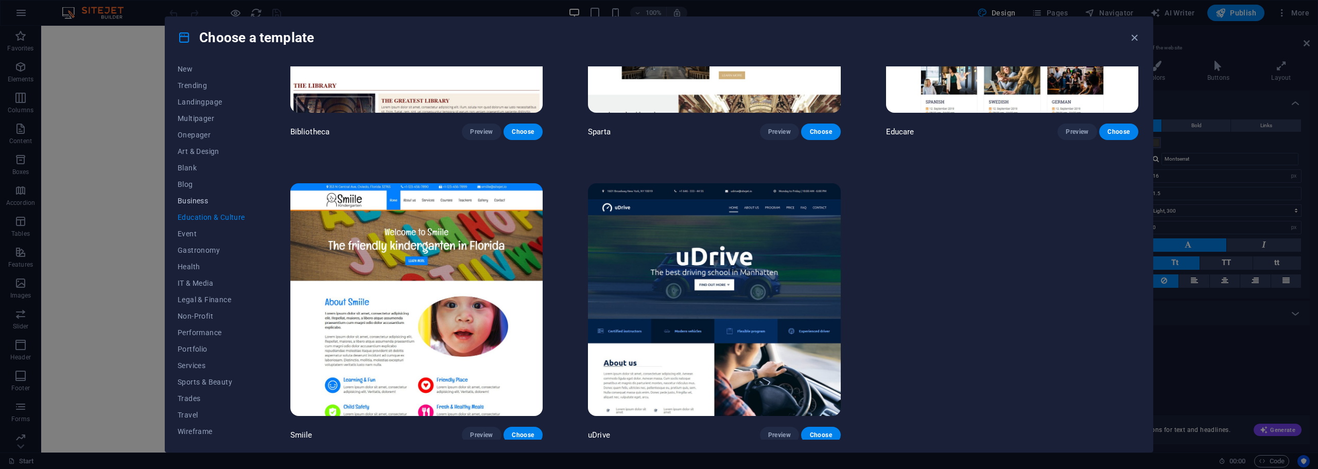
click at [200, 204] on span "Business" at bounding box center [211, 201] width 67 height 8
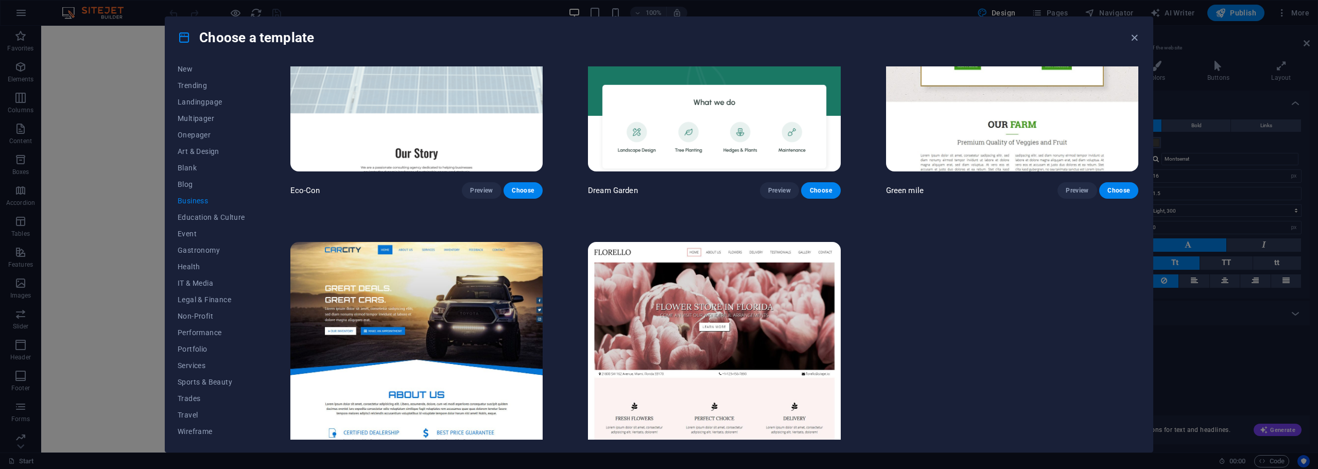
scroll to position [189, 0]
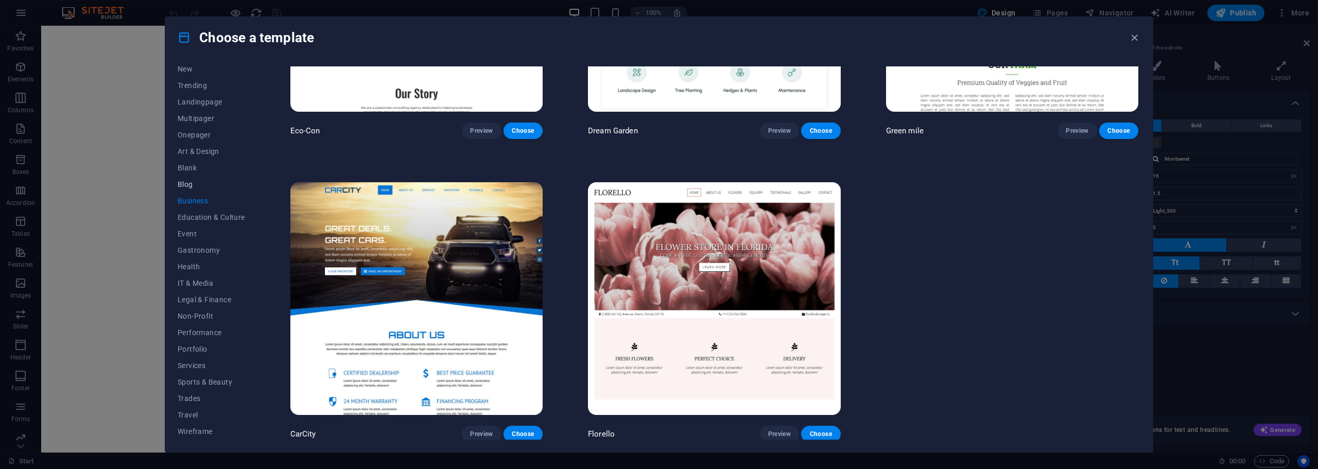
click at [188, 185] on span "Blog" at bounding box center [211, 184] width 67 height 8
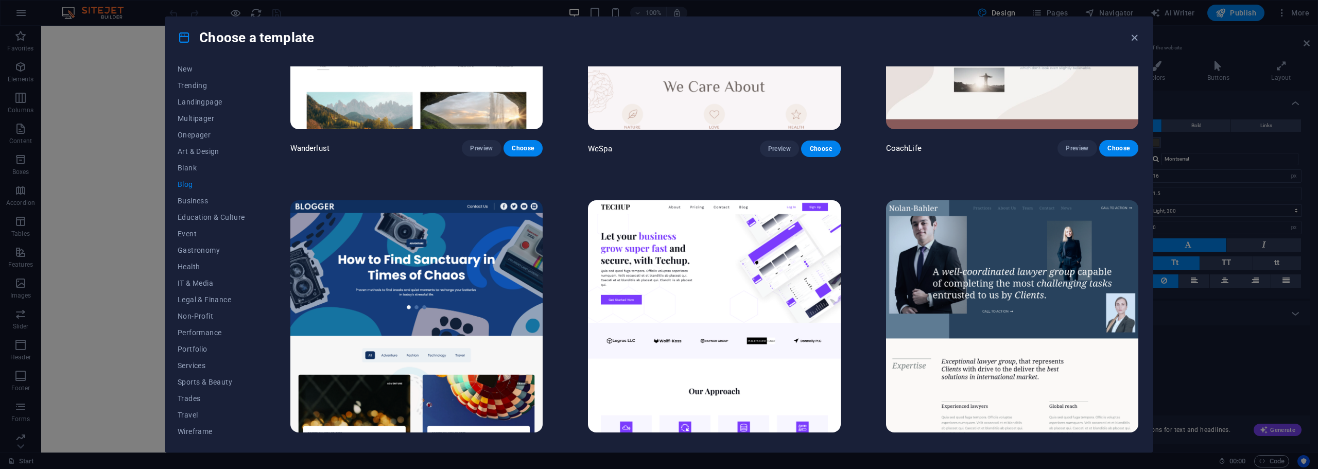
scroll to position [1132, 0]
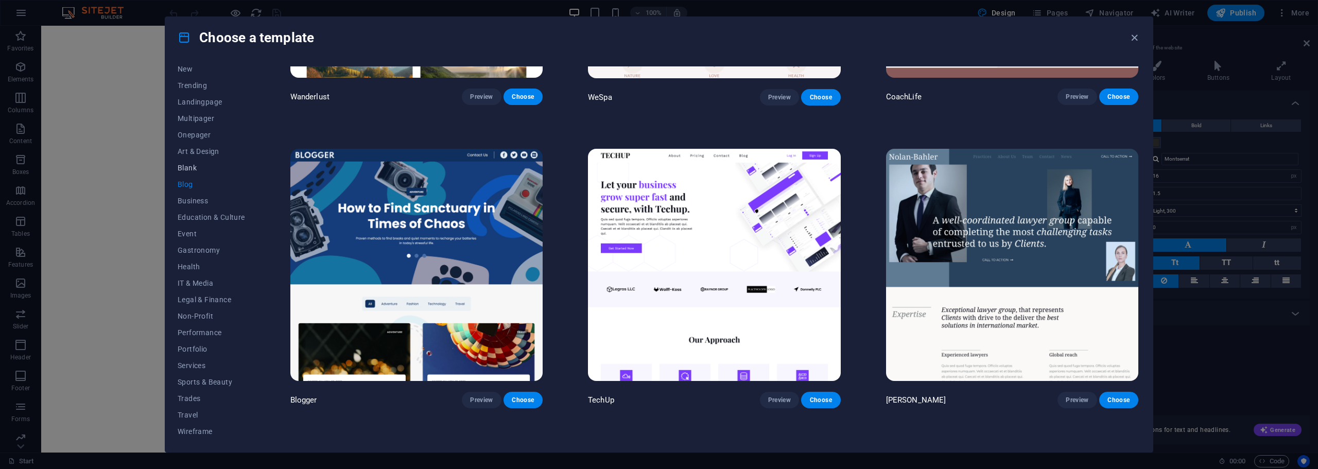
click at [190, 170] on span "Blank" at bounding box center [211, 168] width 67 height 8
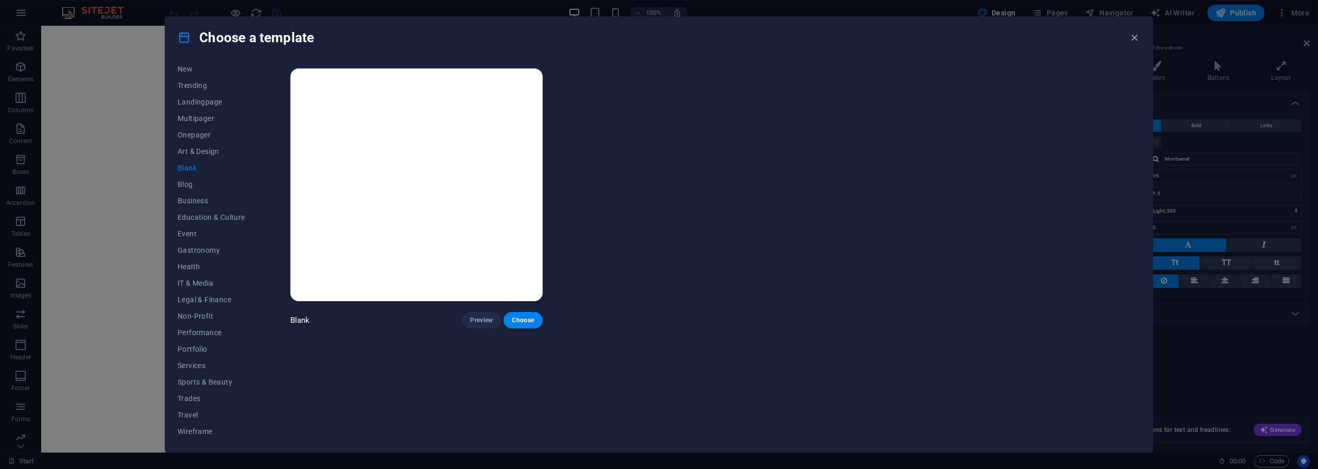
scroll to position [0, 0]
click at [194, 150] on span "Art & Design" at bounding box center [211, 151] width 67 height 8
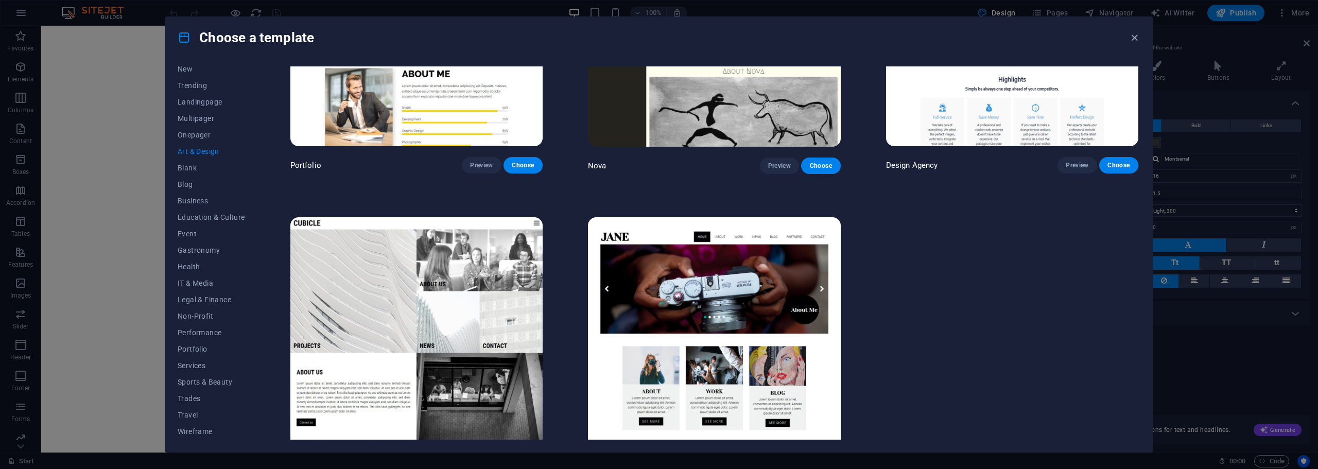
scroll to position [1095, 0]
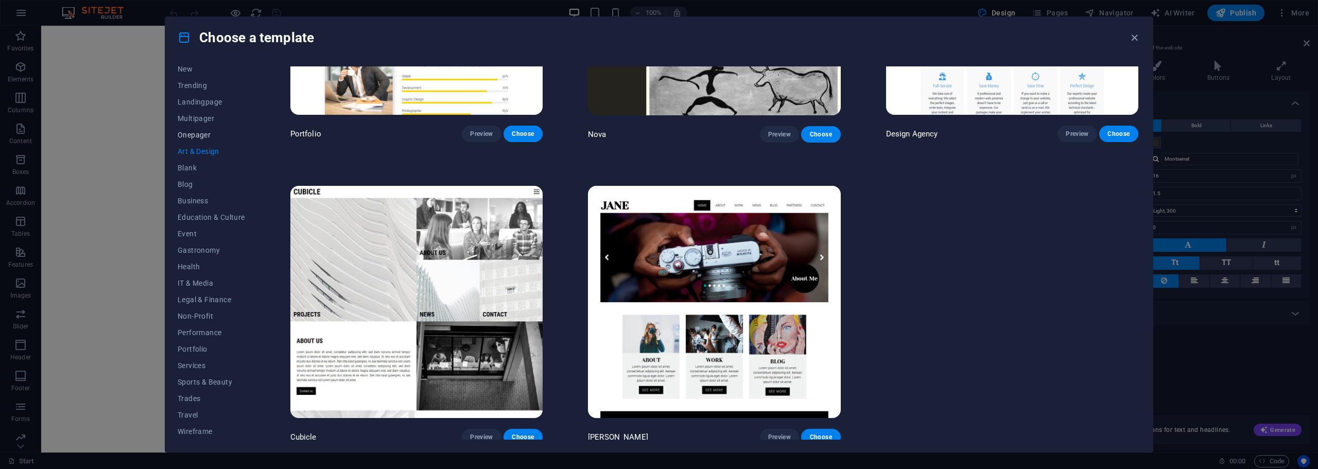
click at [189, 131] on span "Onepager" at bounding box center [211, 135] width 67 height 8
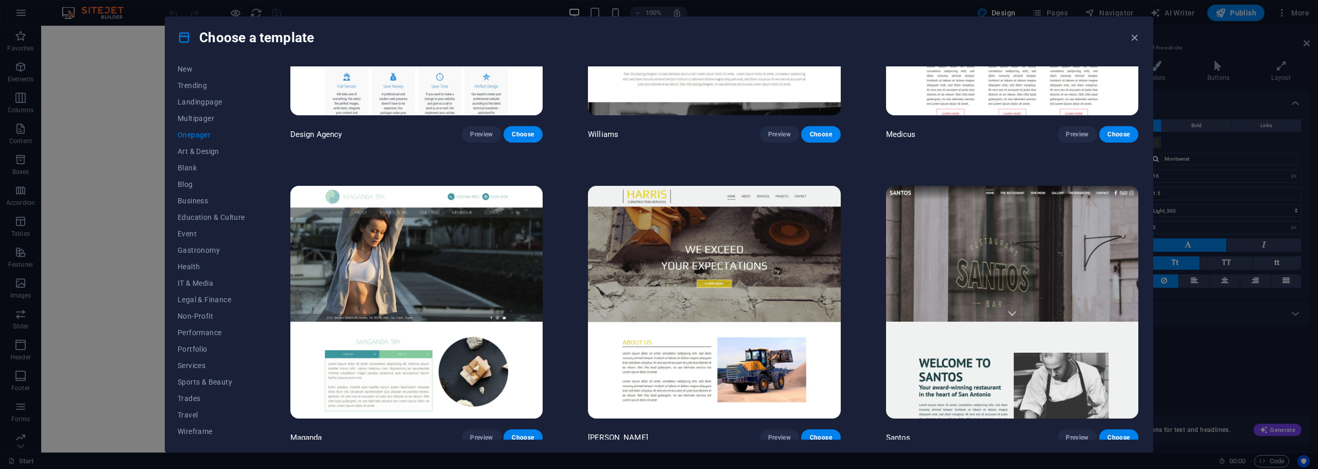
scroll to position [6833, 0]
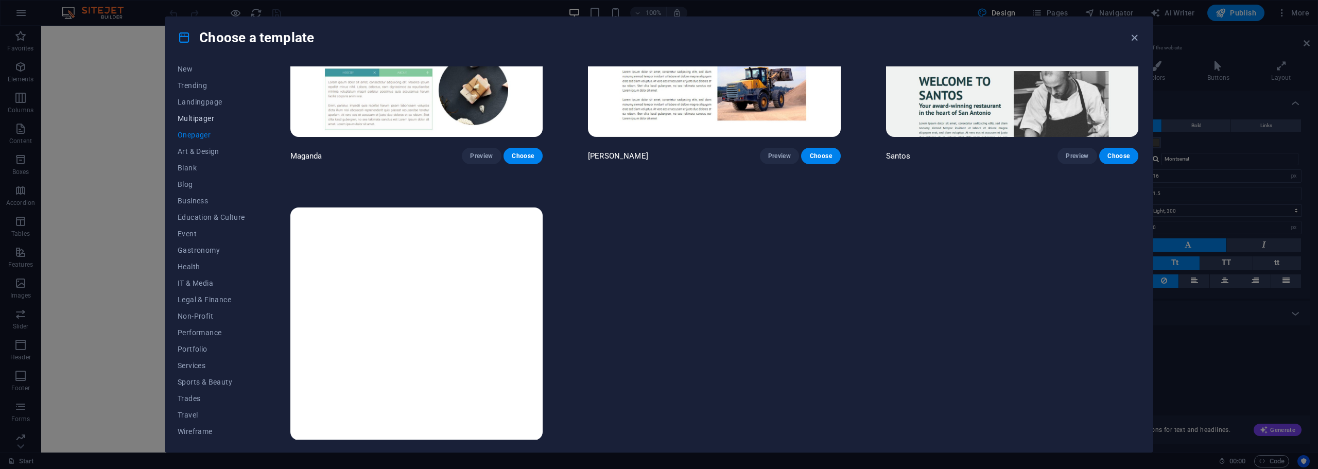
click at [186, 118] on span "Multipager" at bounding box center [211, 118] width 67 height 8
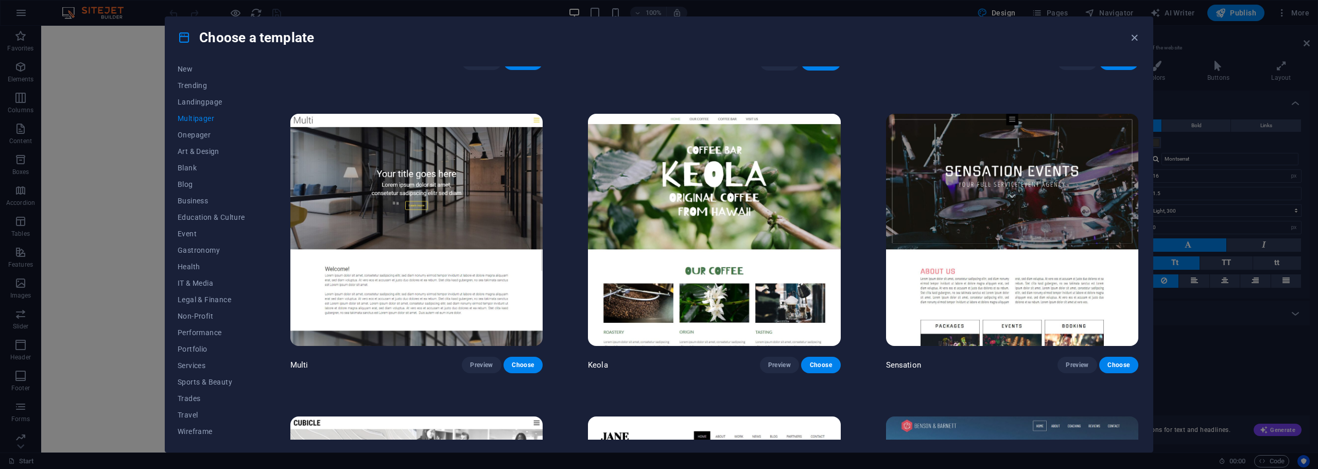
scroll to position [5972, 0]
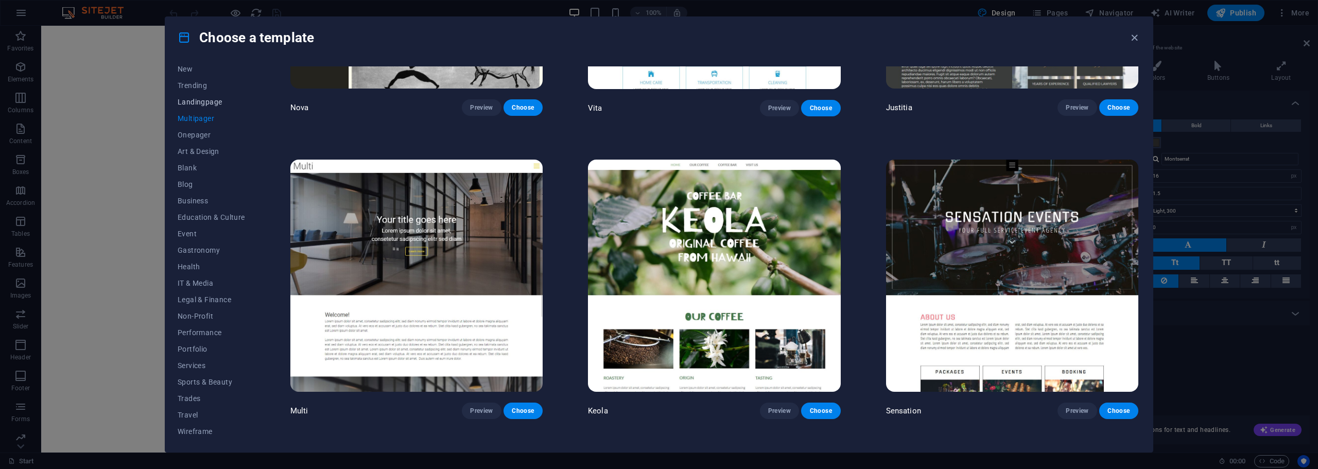
click at [194, 99] on span "Landingpage" at bounding box center [211, 102] width 67 height 8
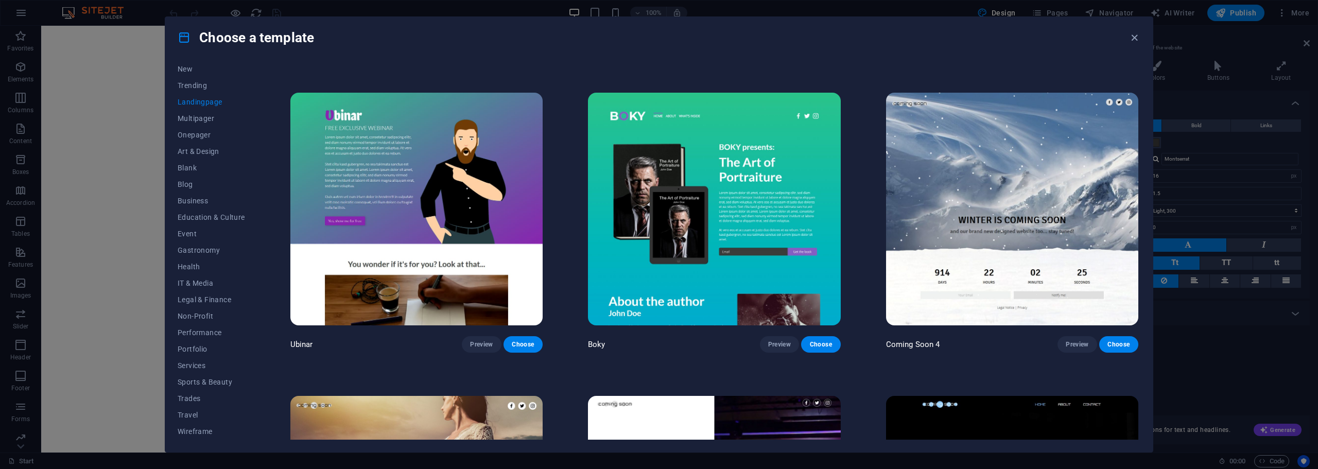
scroll to position [2303, 0]
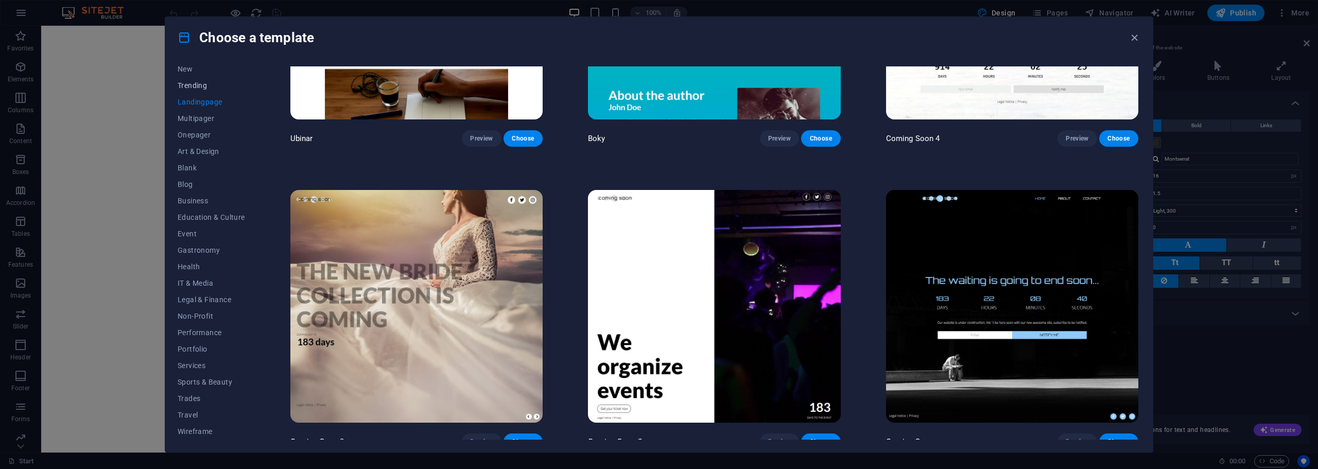
click at [200, 83] on span "Trending" at bounding box center [211, 85] width 67 height 8
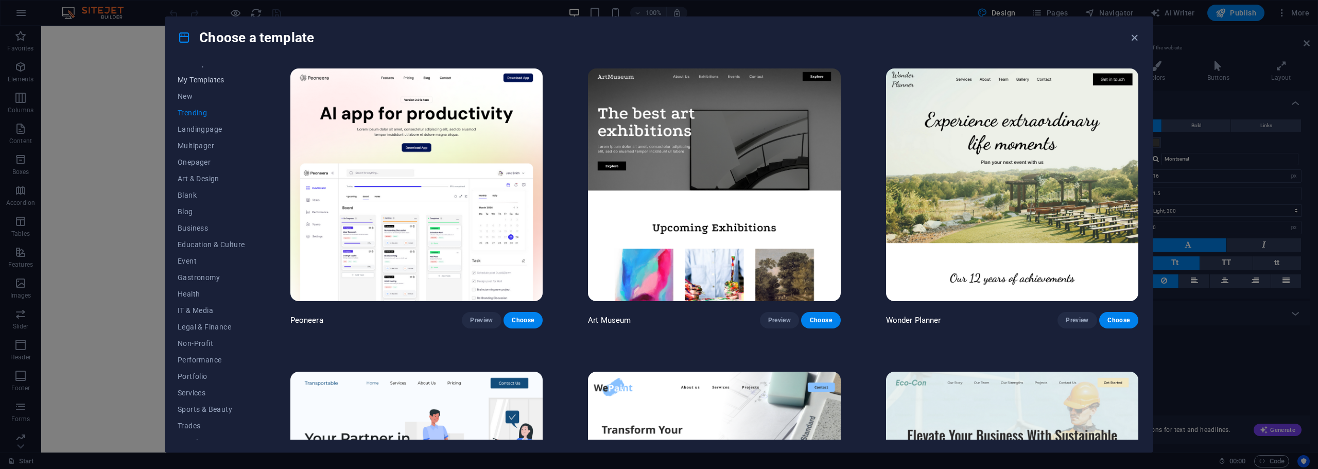
scroll to position [0, 0]
click at [193, 103] on button "New" at bounding box center [211, 107] width 67 height 16
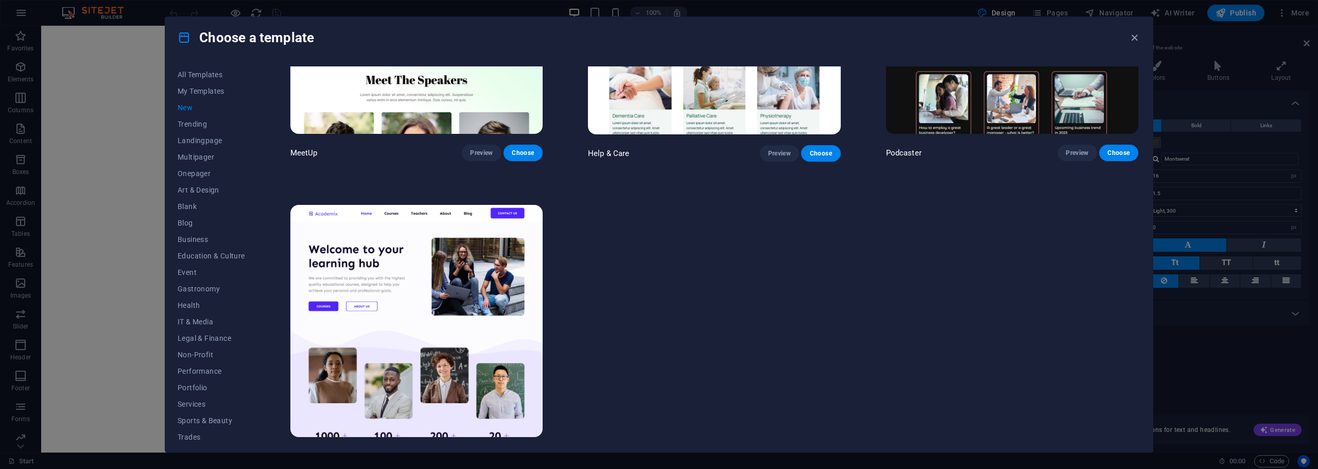
scroll to position [1081, 0]
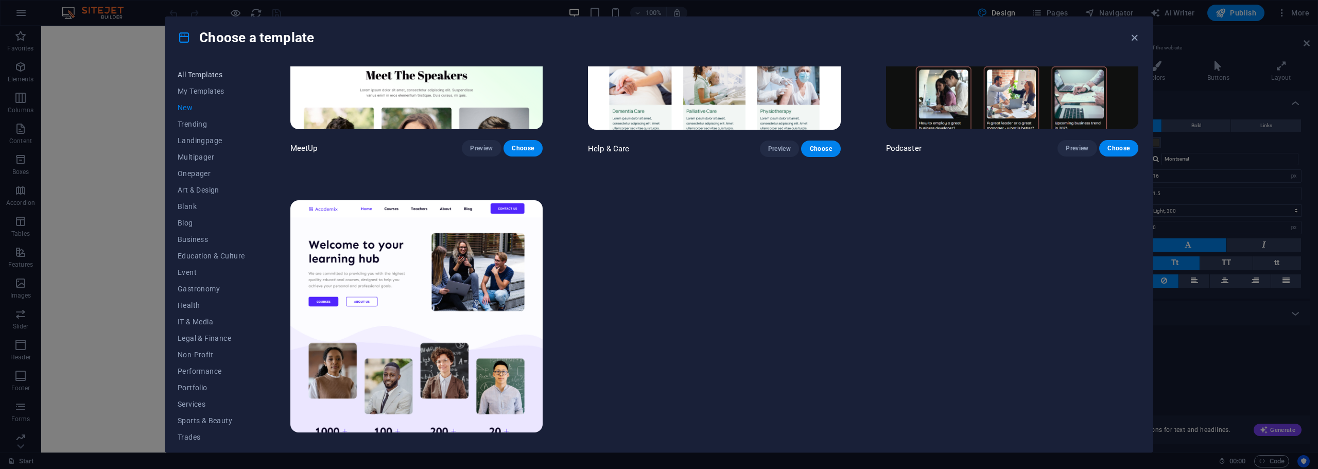
click at [207, 74] on span "All Templates" at bounding box center [211, 75] width 67 height 8
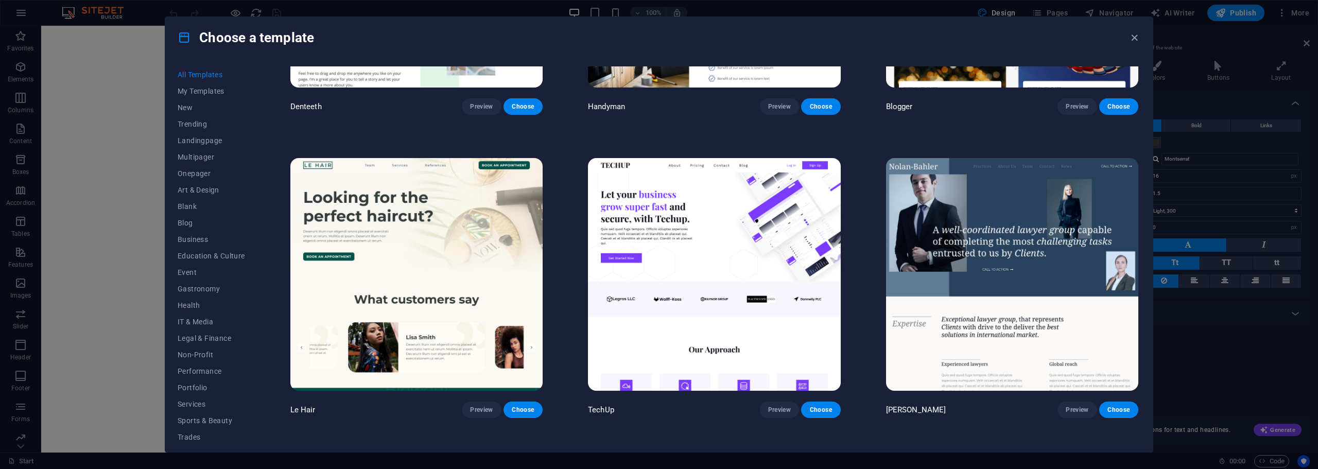
scroll to position [4169, 0]
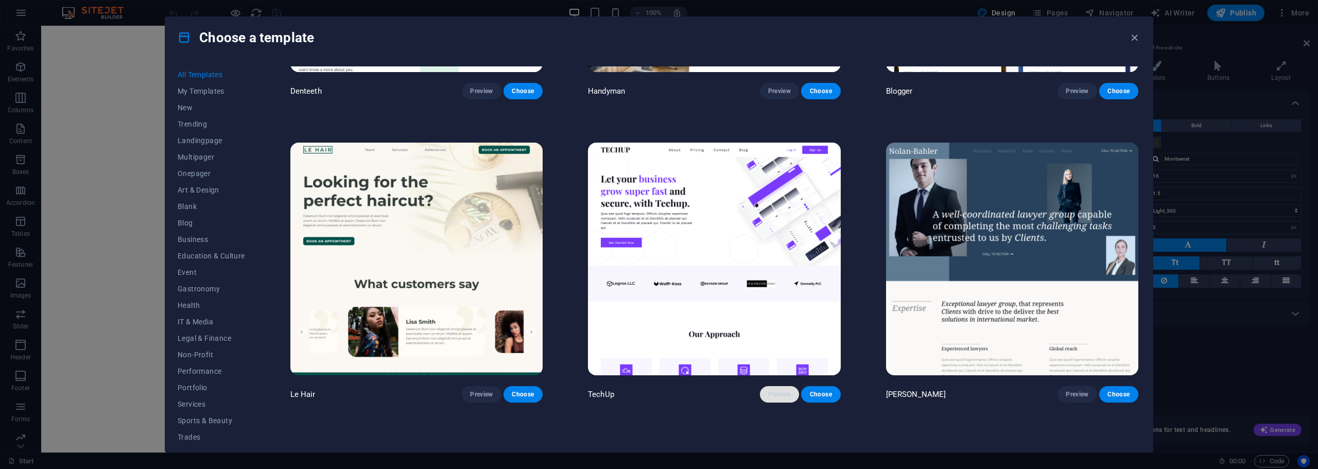
click at [782, 390] on span "Preview" at bounding box center [779, 394] width 23 height 8
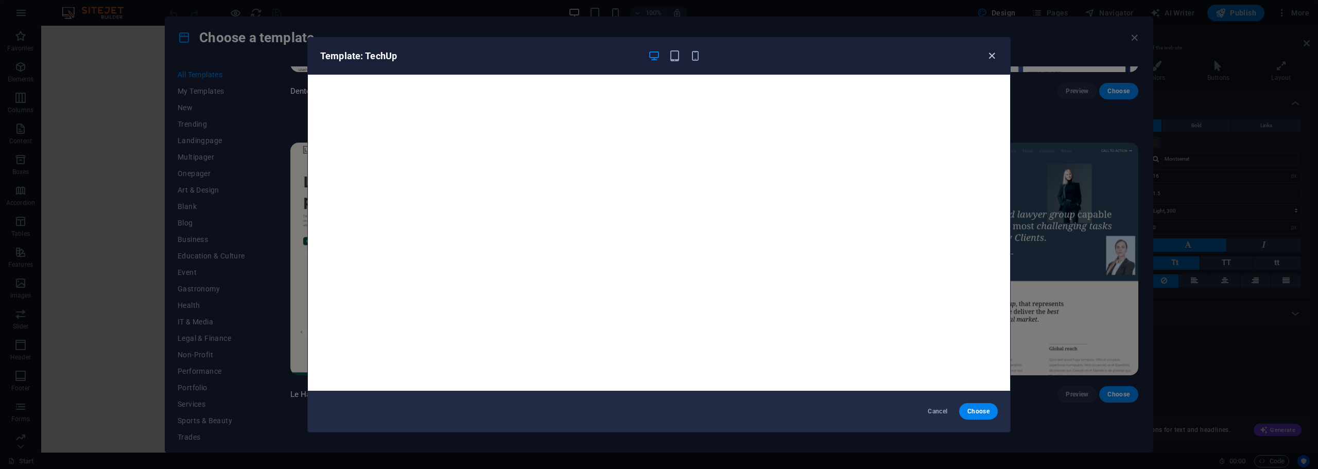
click at [990, 55] on icon "button" at bounding box center [992, 56] width 12 height 12
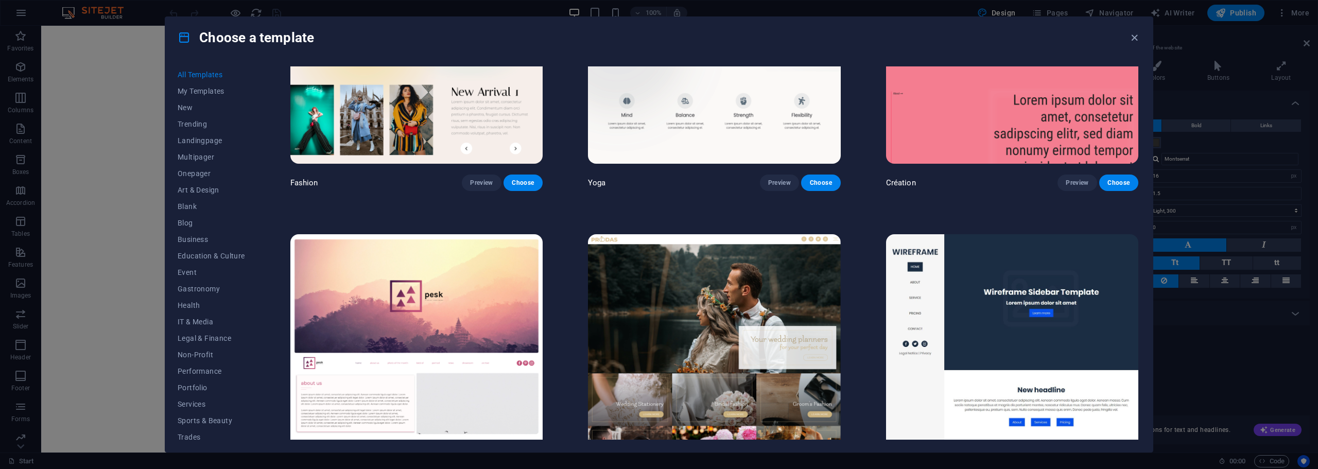
scroll to position [4839, 0]
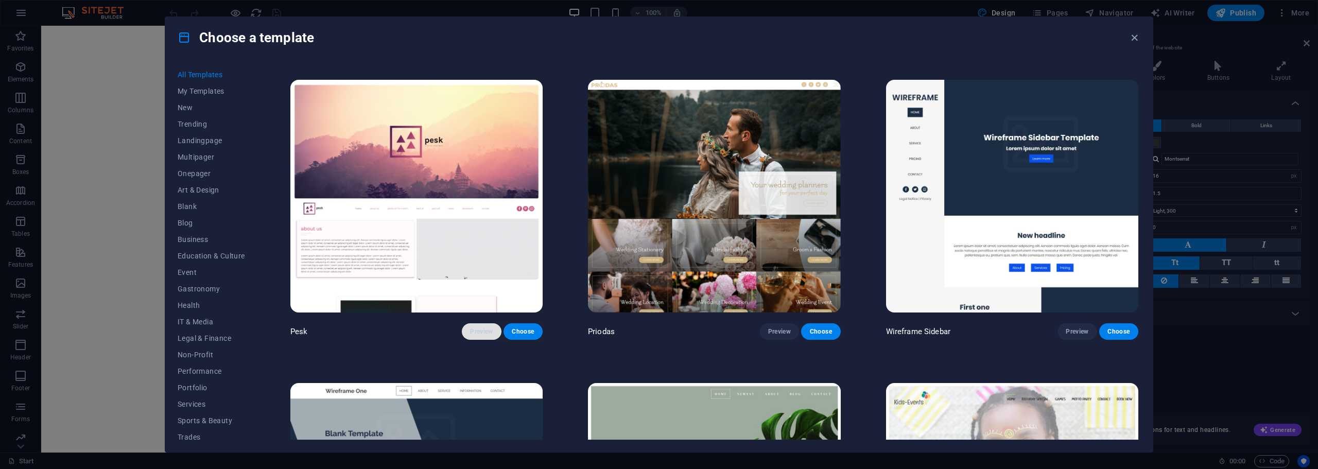
click at [486, 327] on span "Preview" at bounding box center [481, 331] width 23 height 8
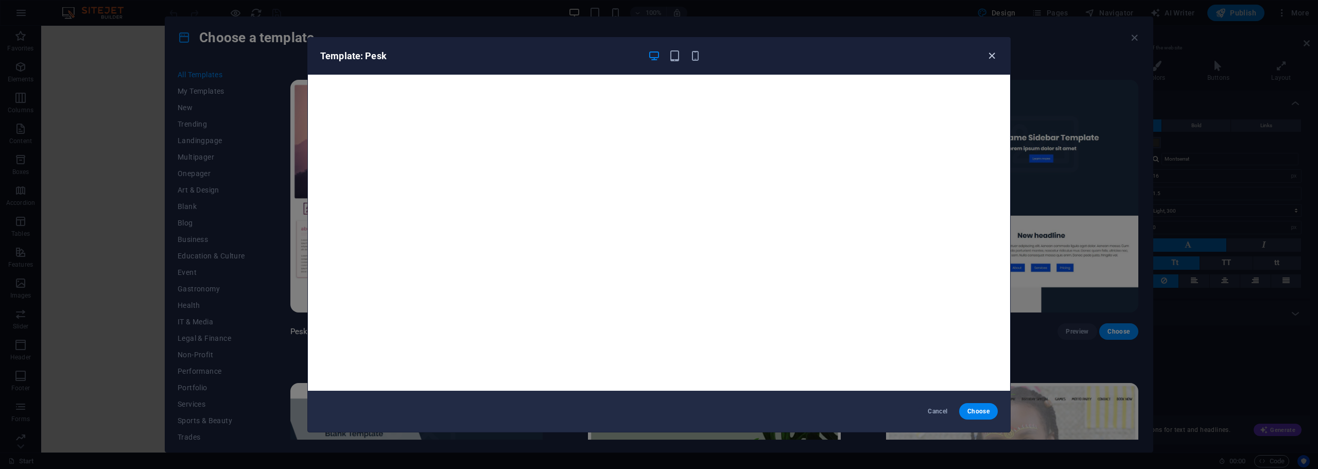
click at [986, 54] on icon "button" at bounding box center [992, 56] width 12 height 12
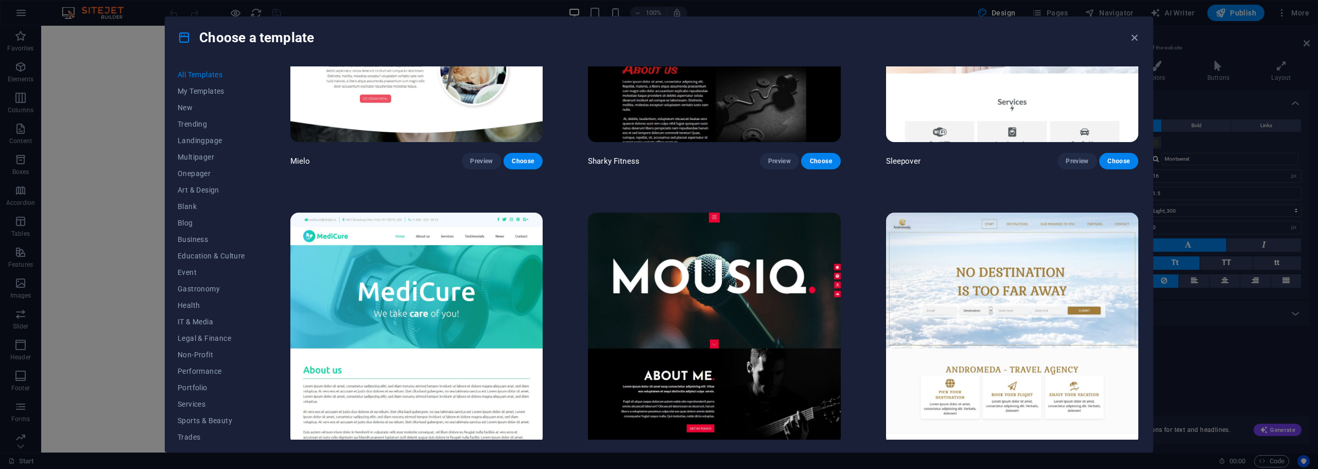
scroll to position [9574, 0]
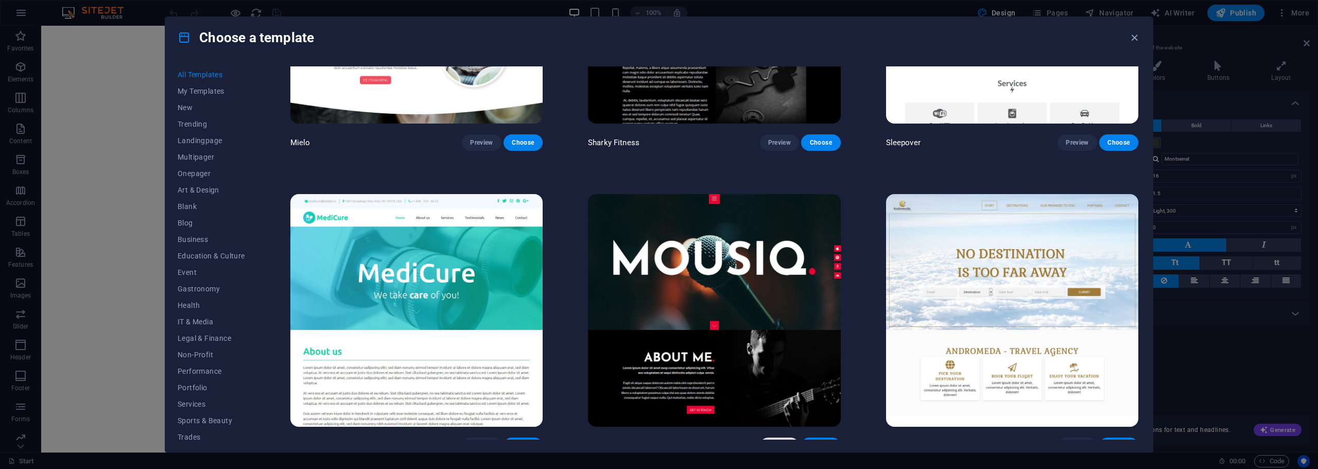
click at [791, 438] on button "Preview" at bounding box center [779, 446] width 39 height 16
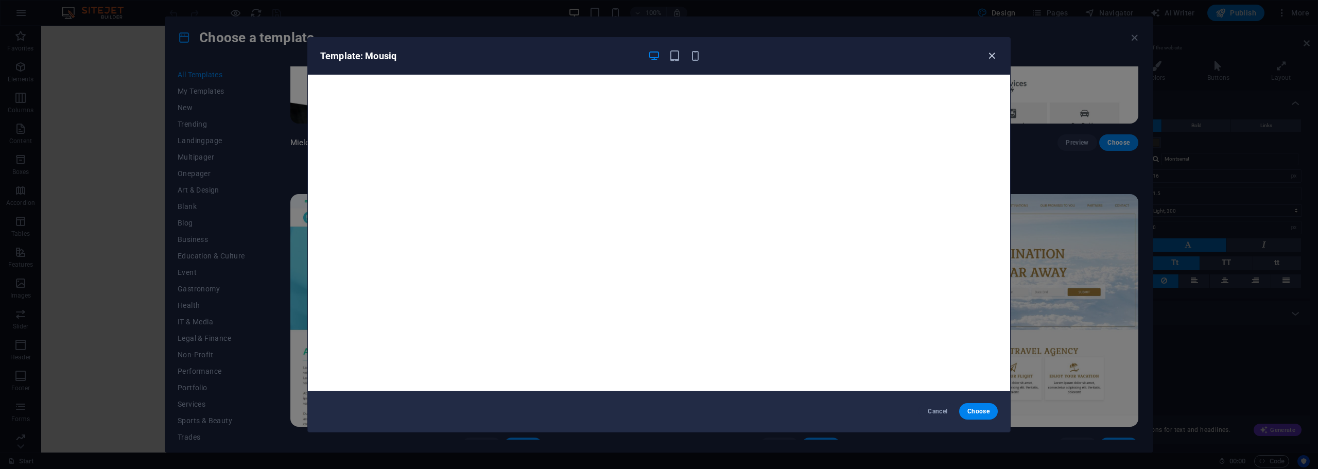
click at [991, 54] on icon "button" at bounding box center [992, 56] width 12 height 12
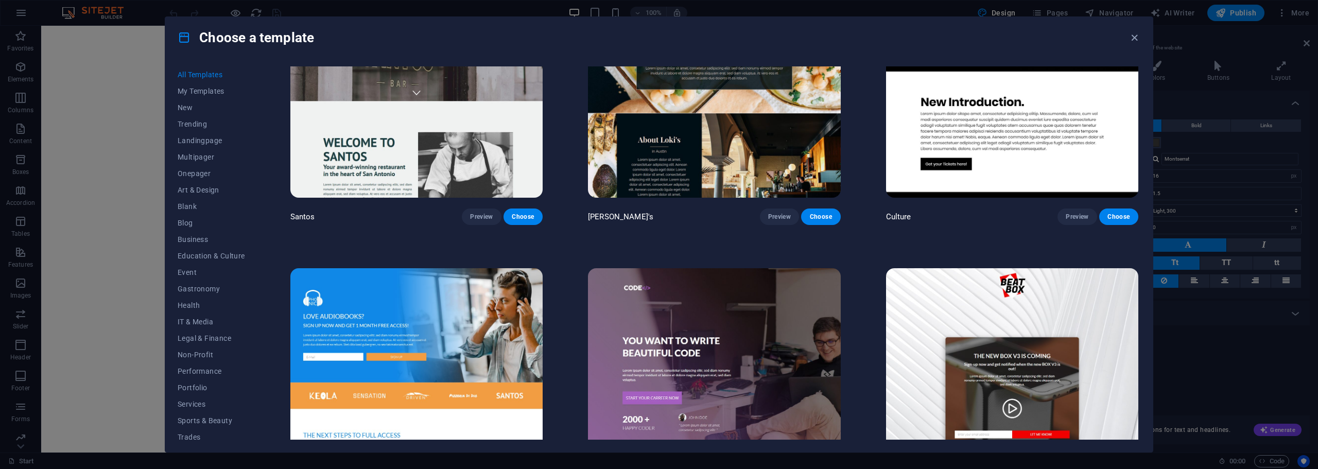
scroll to position [13795, 0]
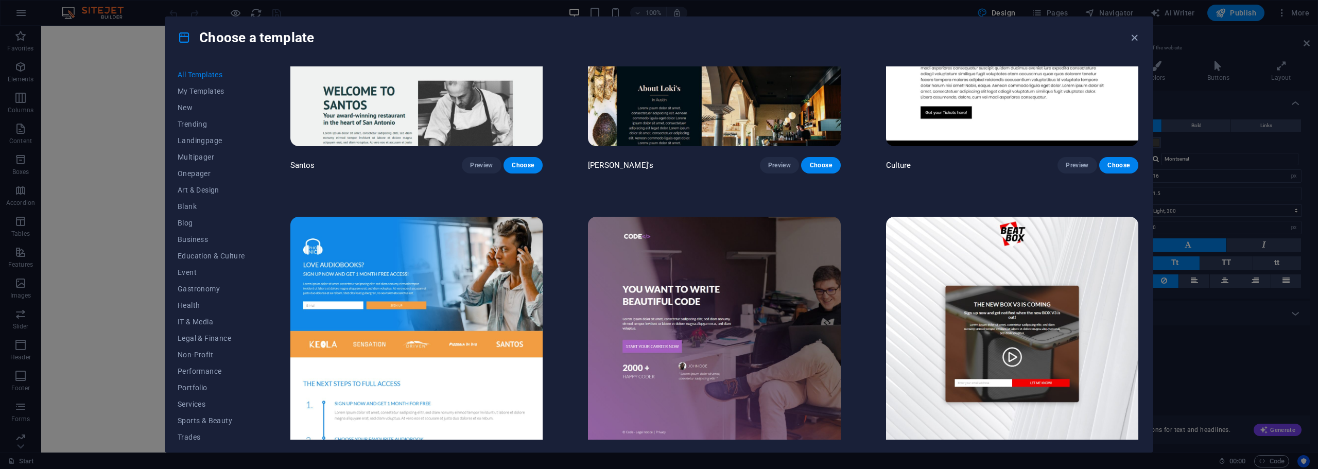
click at [779, 464] on span "Preview" at bounding box center [779, 468] width 23 height 8
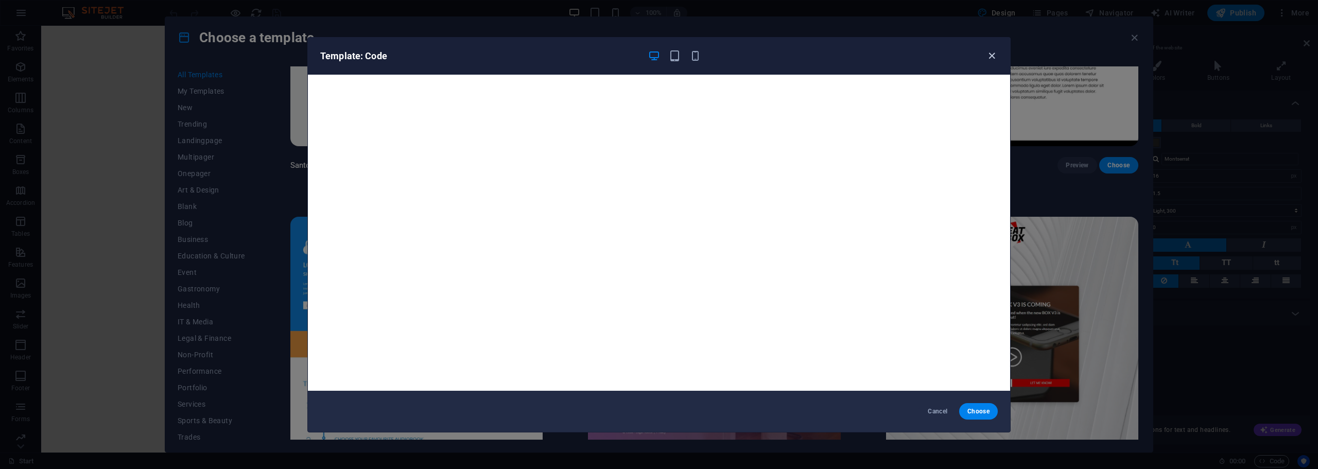
click at [990, 57] on icon "button" at bounding box center [992, 56] width 12 height 12
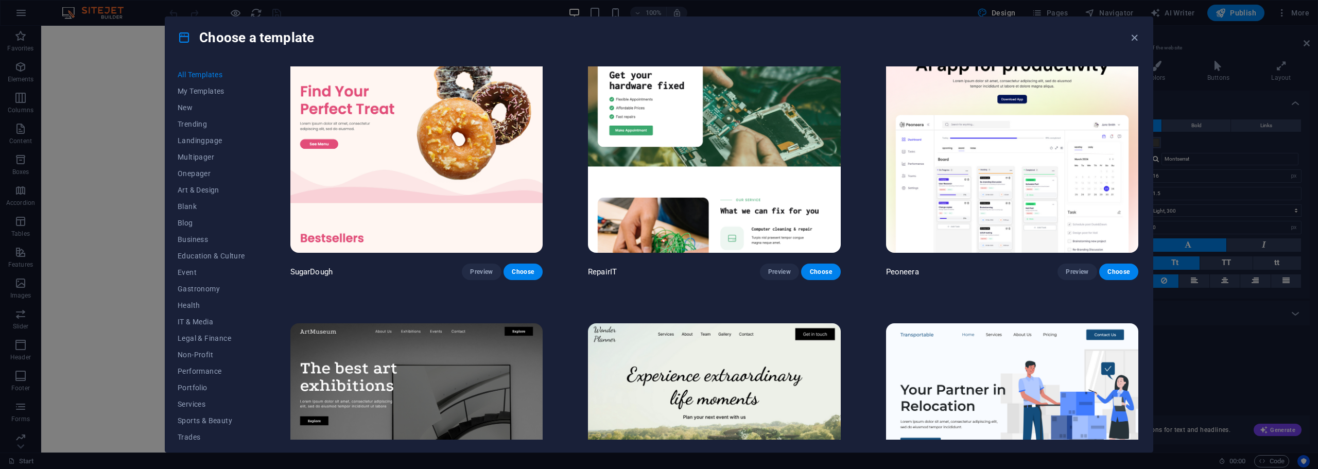
scroll to position [0, 0]
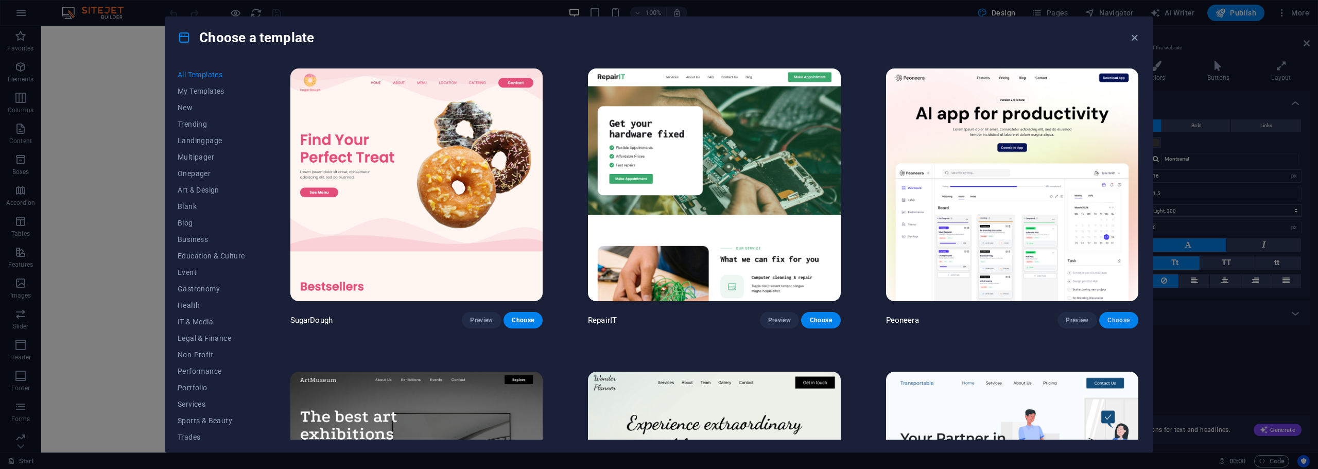
click at [1117, 319] on span "Choose" at bounding box center [1118, 320] width 23 height 8
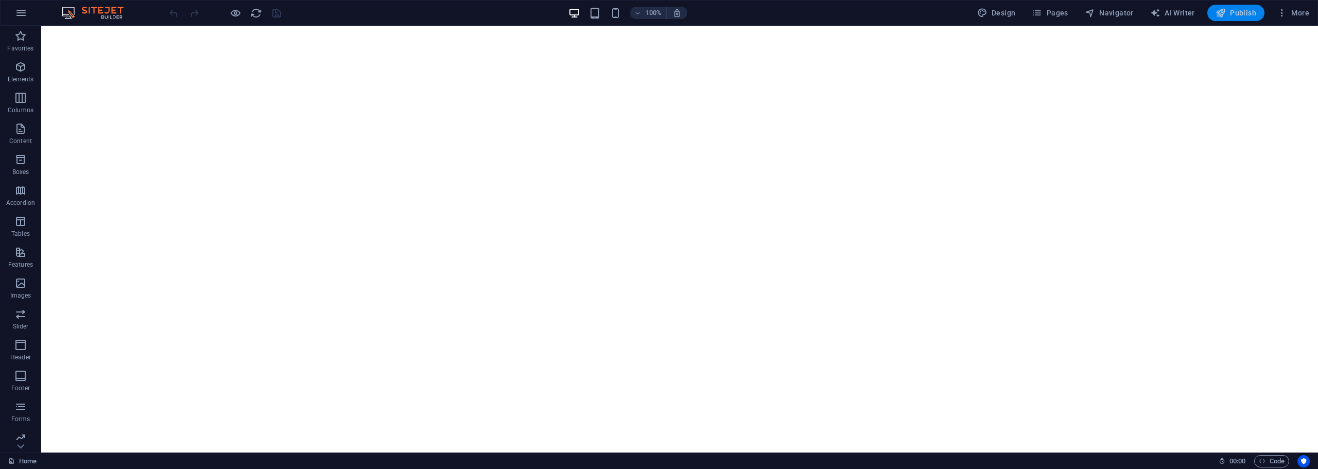
click at [1226, 11] on icon "button" at bounding box center [1220, 13] width 10 height 10
